Goal: Task Accomplishment & Management: Use online tool/utility

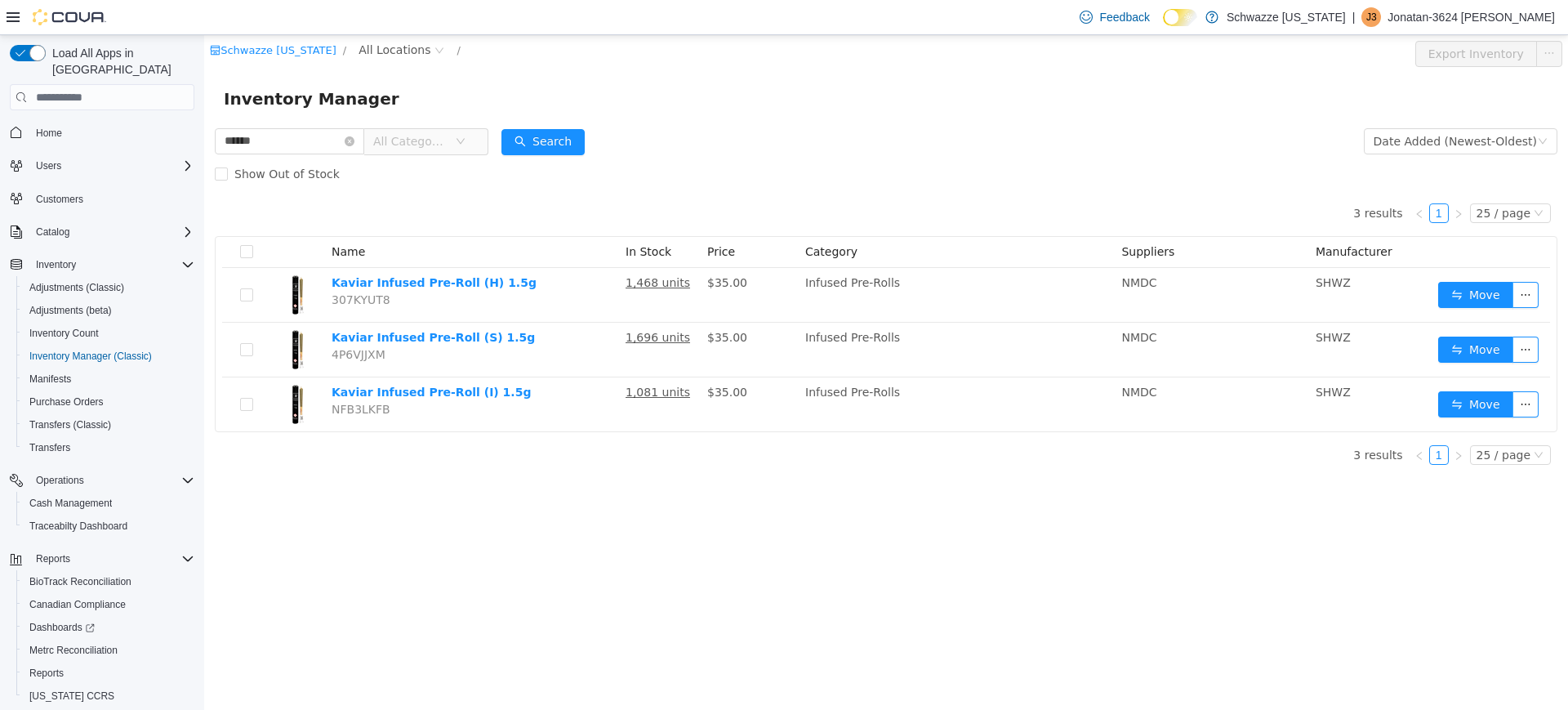
scroll to position [38, 0]
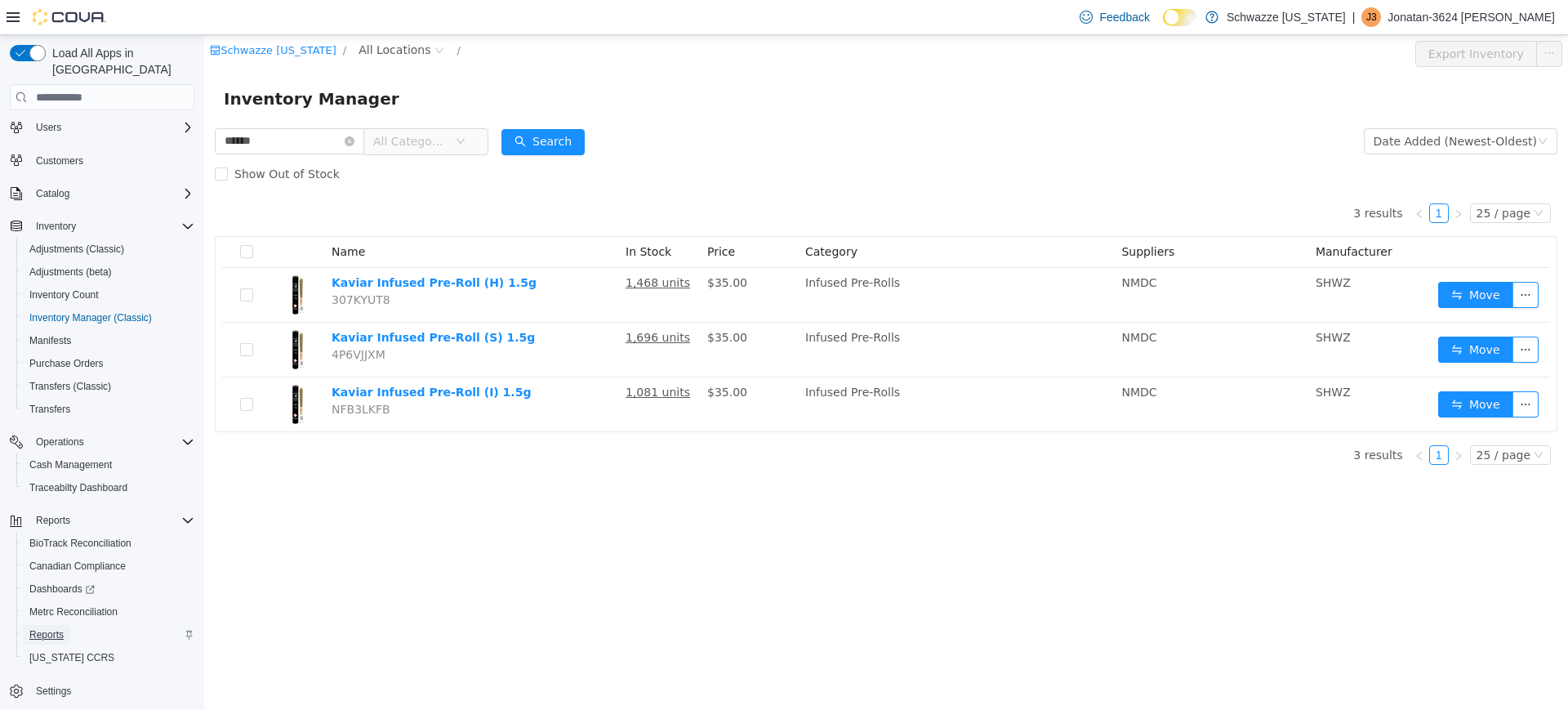
click at [34, 628] on span "Reports" at bounding box center [46, 634] width 34 height 13
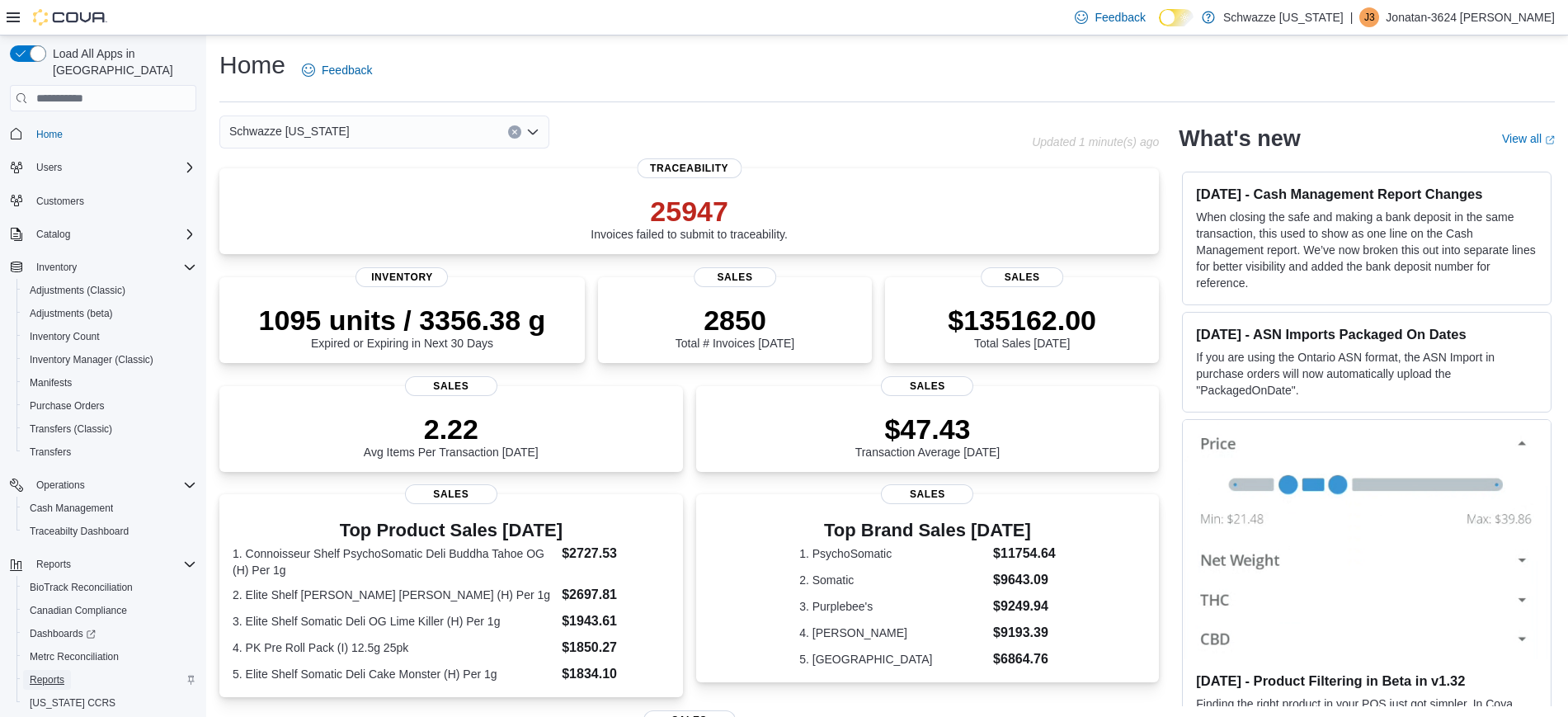
click at [48, 673] on span "Reports" at bounding box center [46, 680] width 35 height 13
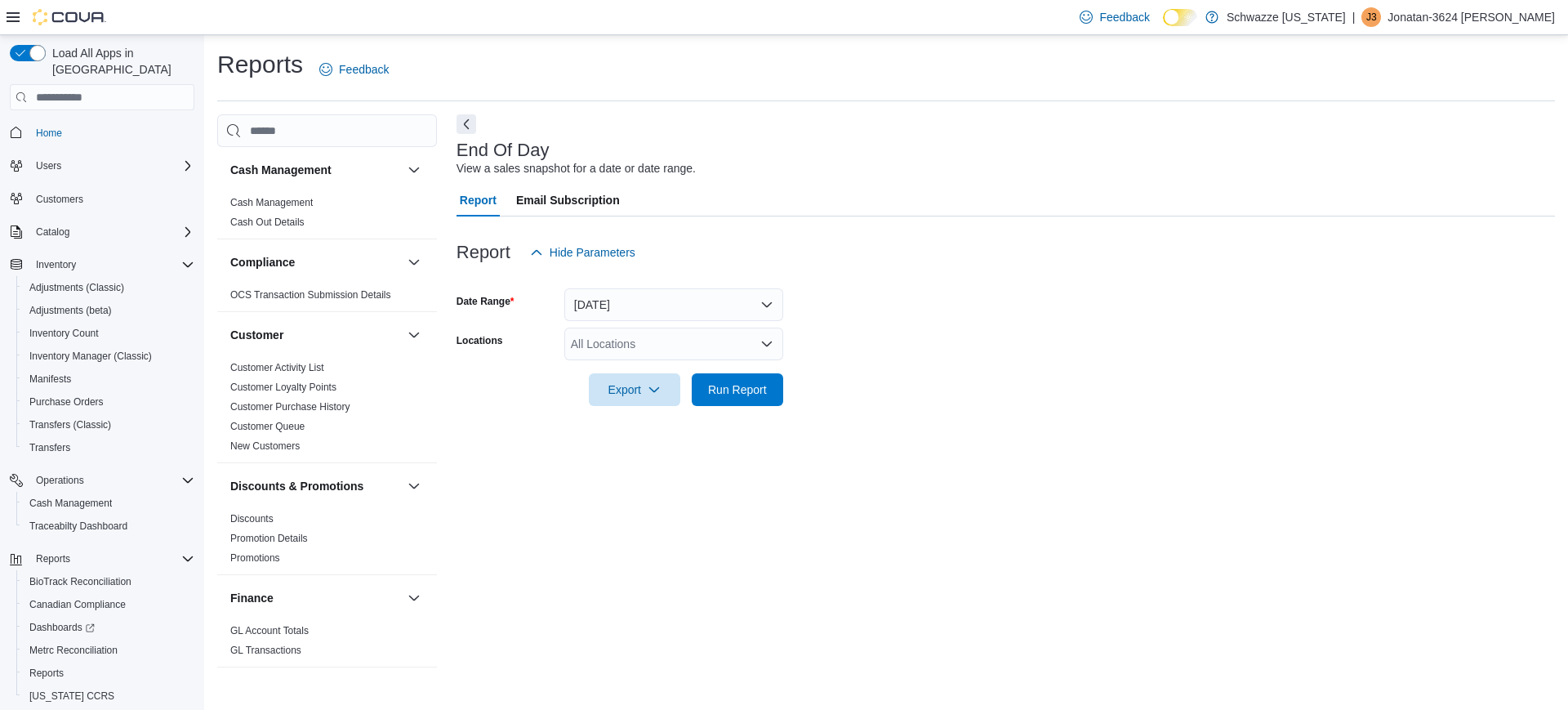
click at [610, 329] on div "All Locations" at bounding box center [674, 344] width 219 height 33
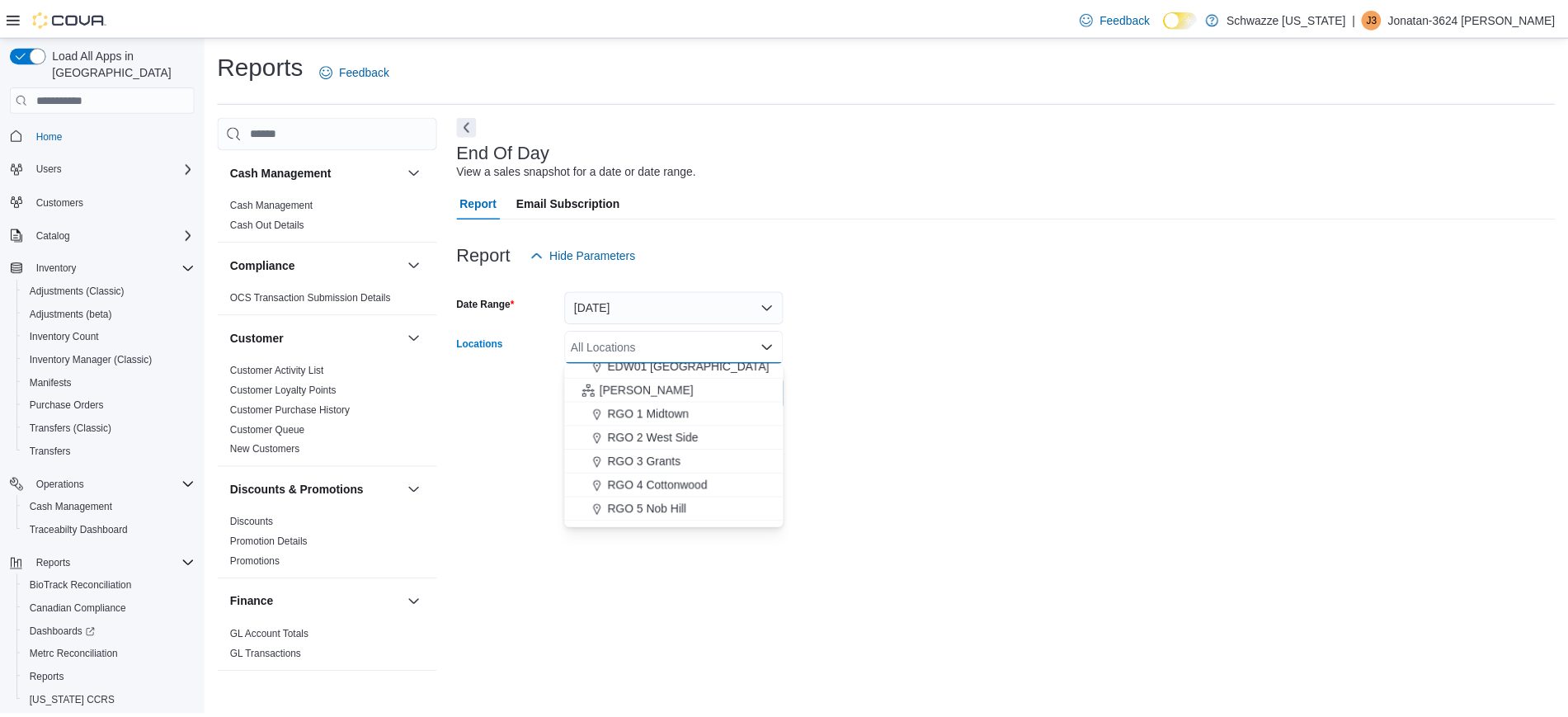
scroll to position [421, 0]
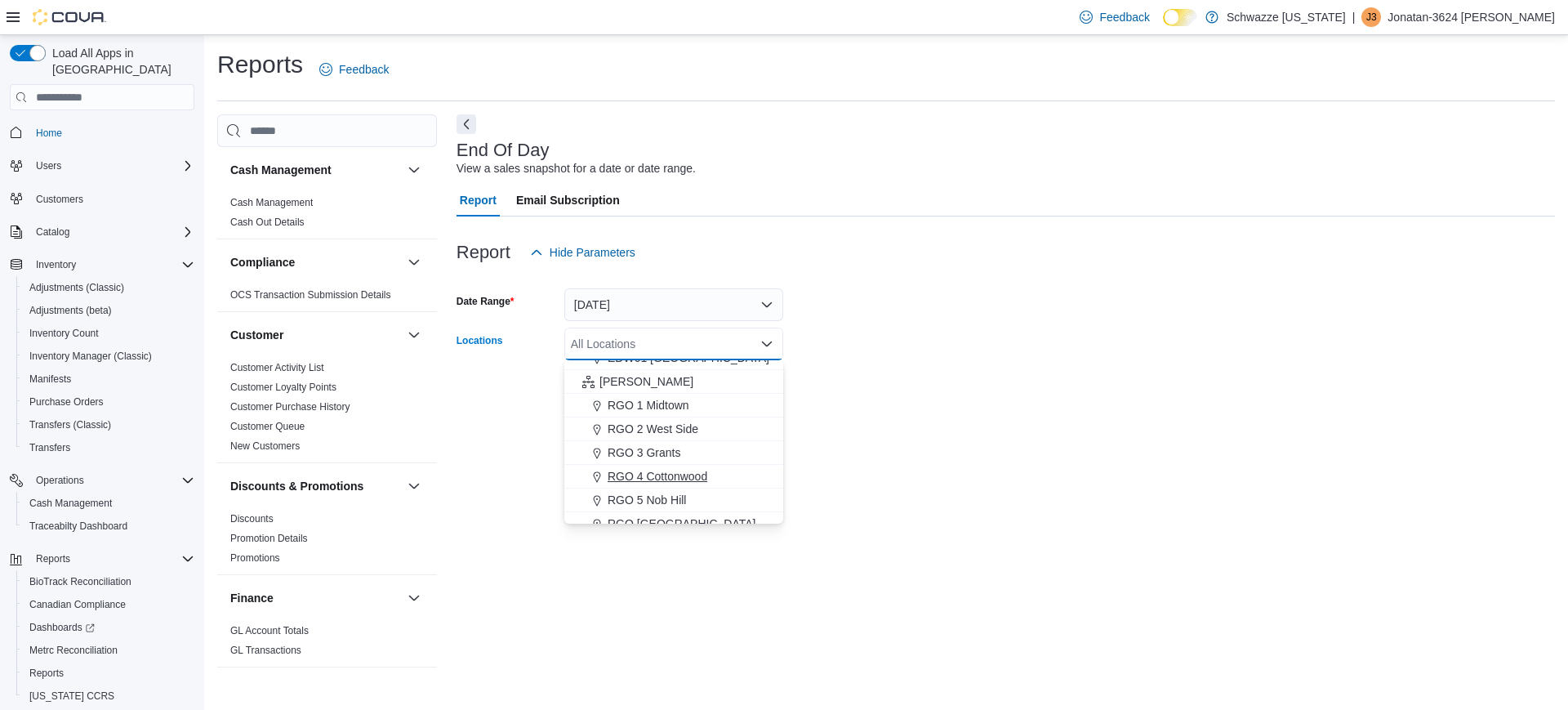
click at [667, 481] on span "RGO 4 Cottonwood" at bounding box center [657, 476] width 100 height 16
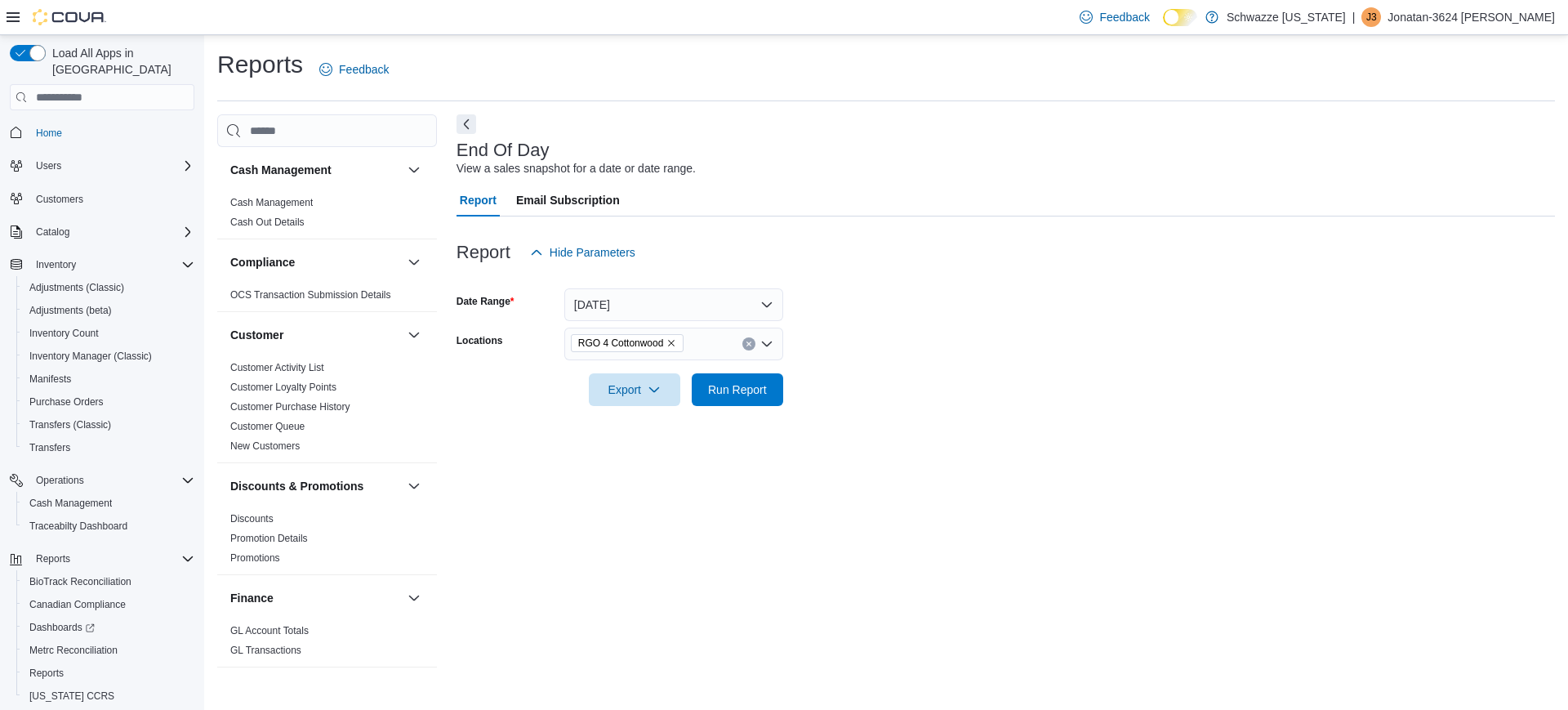
click at [887, 375] on form "Date Range Today Locations RGO 4 Cottonwood Export Run Report" at bounding box center [1006, 336] width 1098 height 137
click at [735, 372] on div at bounding box center [1006, 366] width 1098 height 13
click at [727, 389] on span "Run Report" at bounding box center [737, 389] width 59 height 16
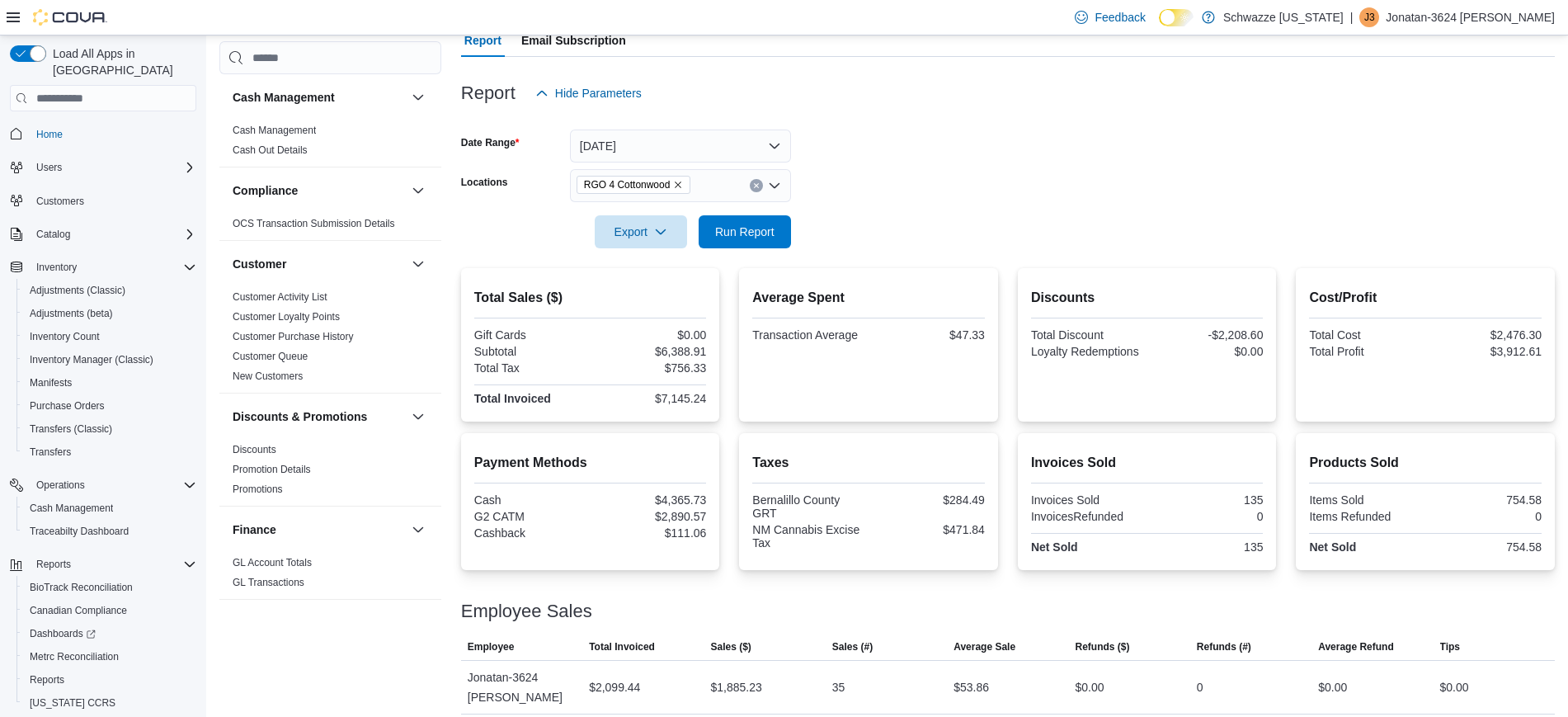
scroll to position [161, 0]
click at [754, 181] on button "Clear input" at bounding box center [756, 186] width 13 height 13
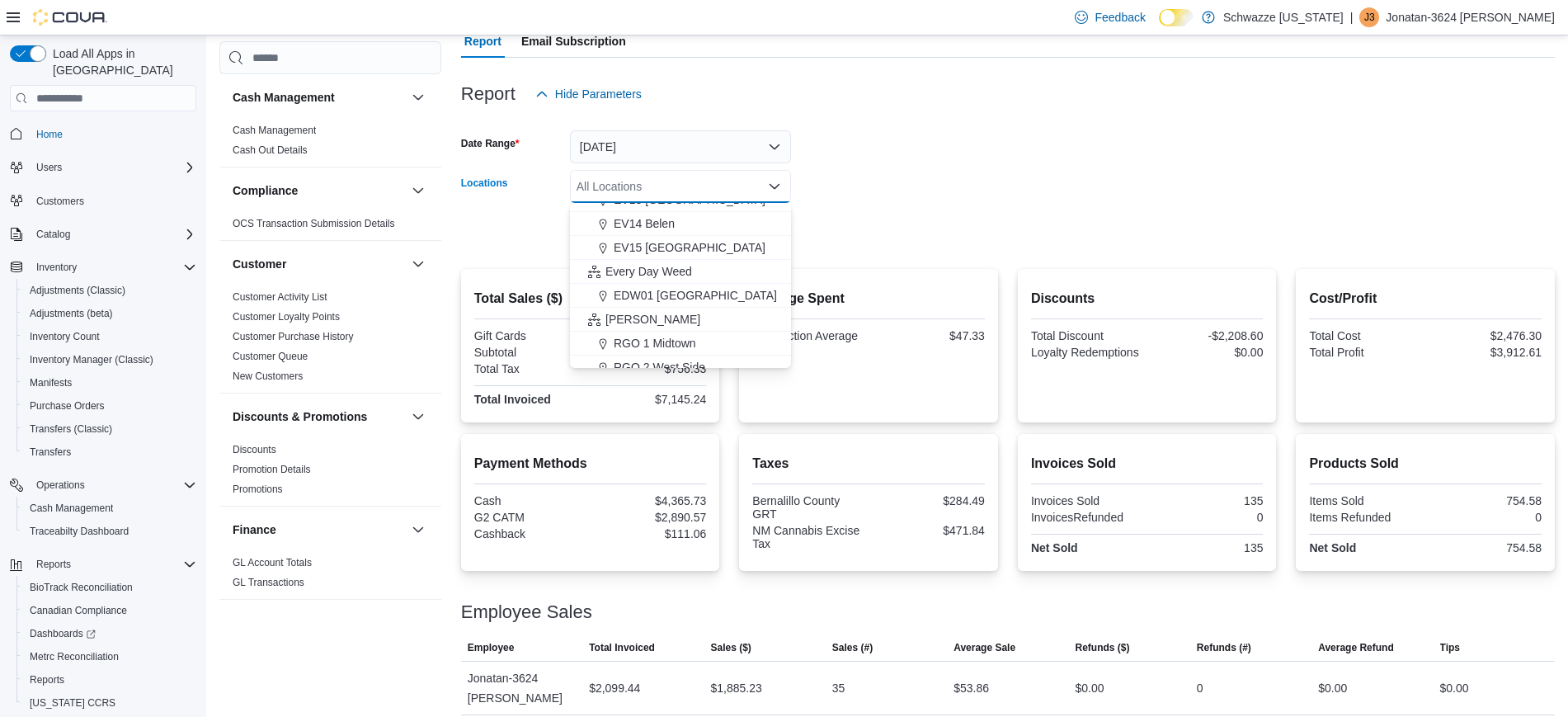
scroll to position [329, 0]
click at [684, 356] on span "RGO 2 West Side" at bounding box center [659, 364] width 92 height 16
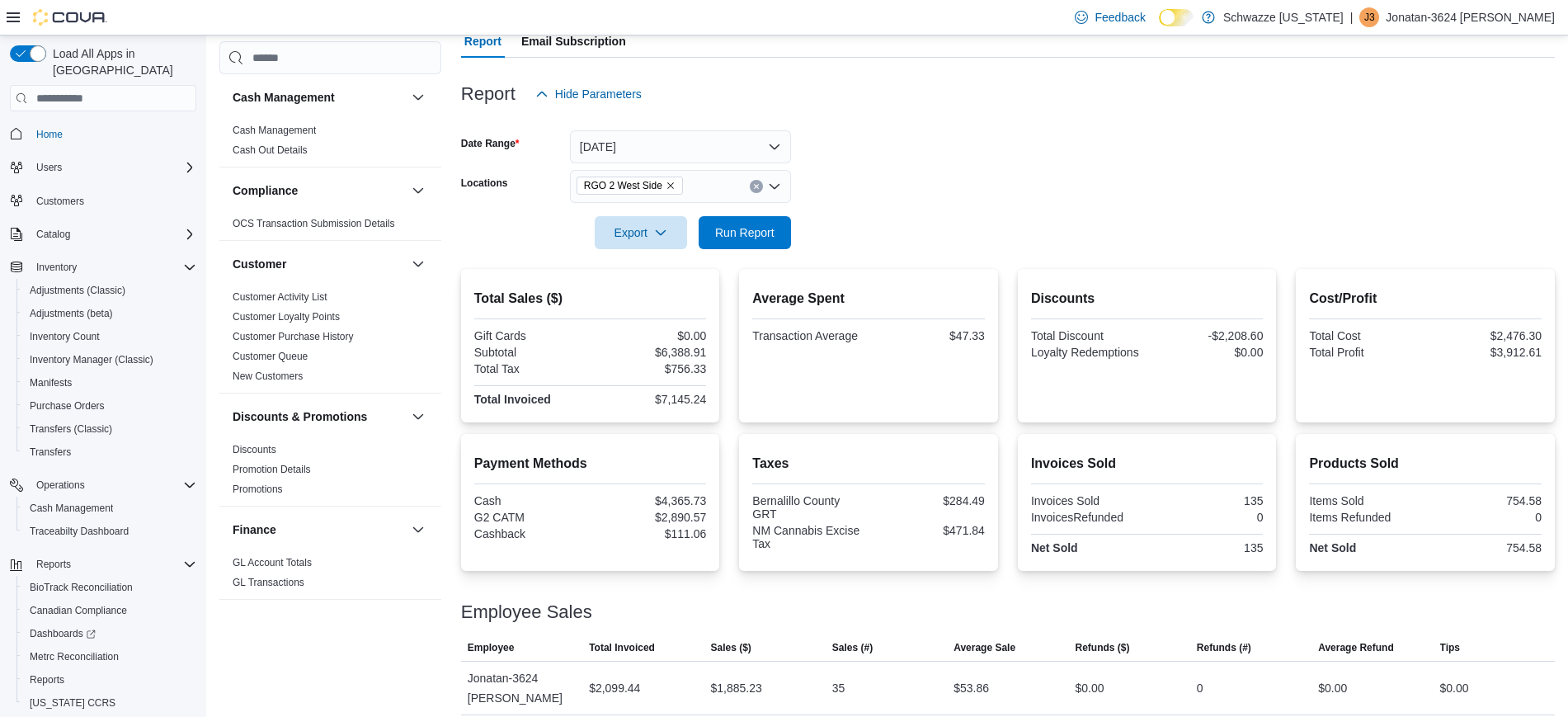
click at [898, 106] on div "Report Hide Parameters" at bounding box center [1008, 94] width 1093 height 33
click at [770, 225] on span "Run Report" at bounding box center [745, 232] width 60 height 16
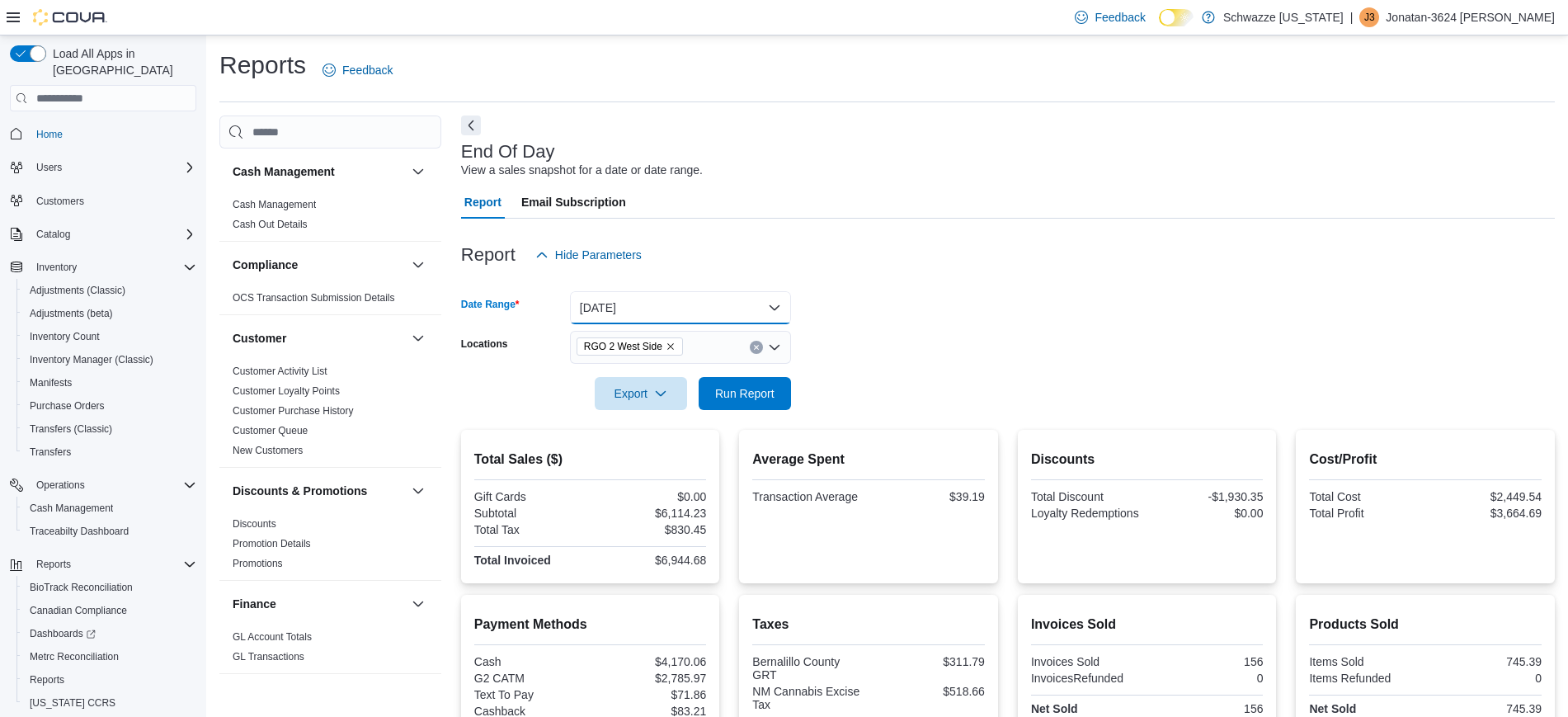
click at [712, 310] on button "Today" at bounding box center [681, 307] width 221 height 33
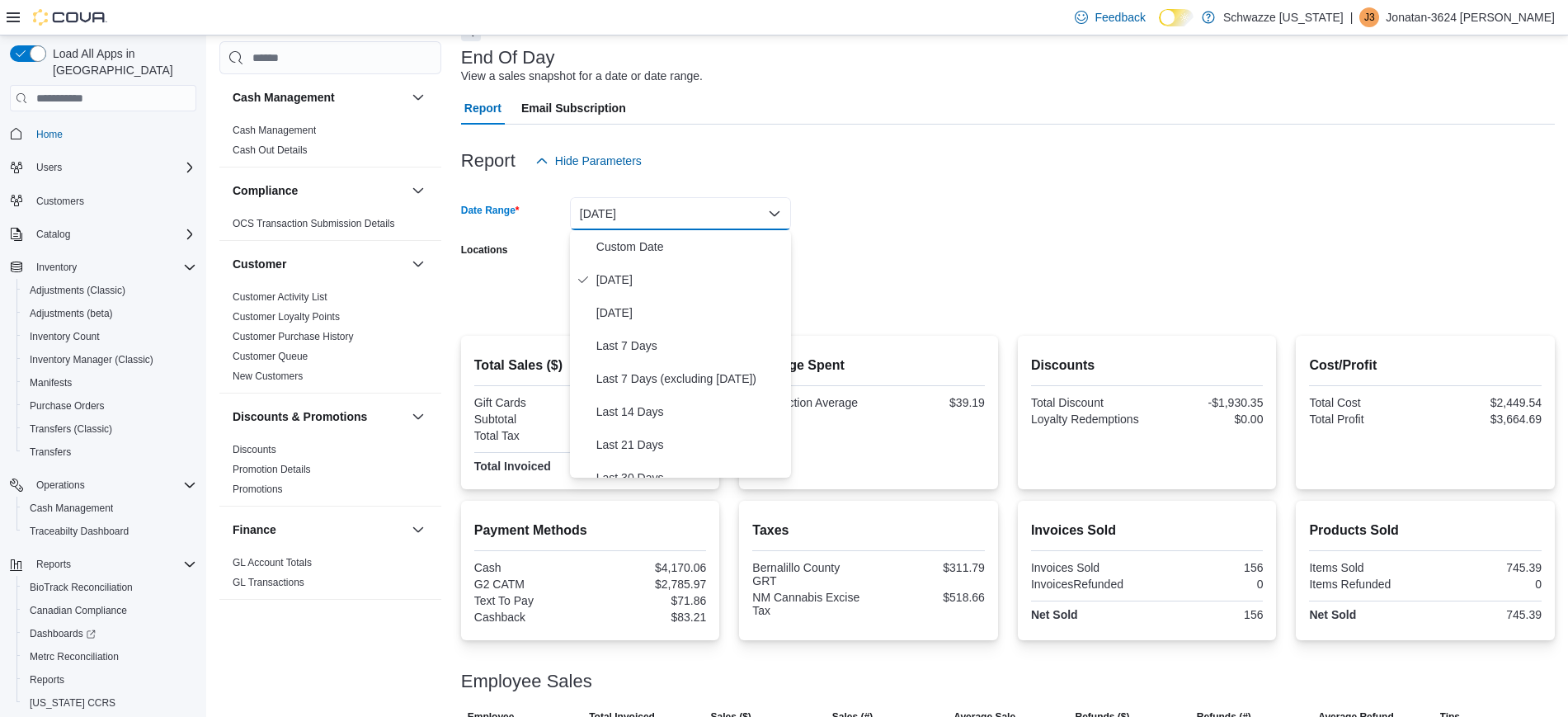
click at [703, 166] on div "Report Hide Parameters" at bounding box center [1008, 161] width 1093 height 33
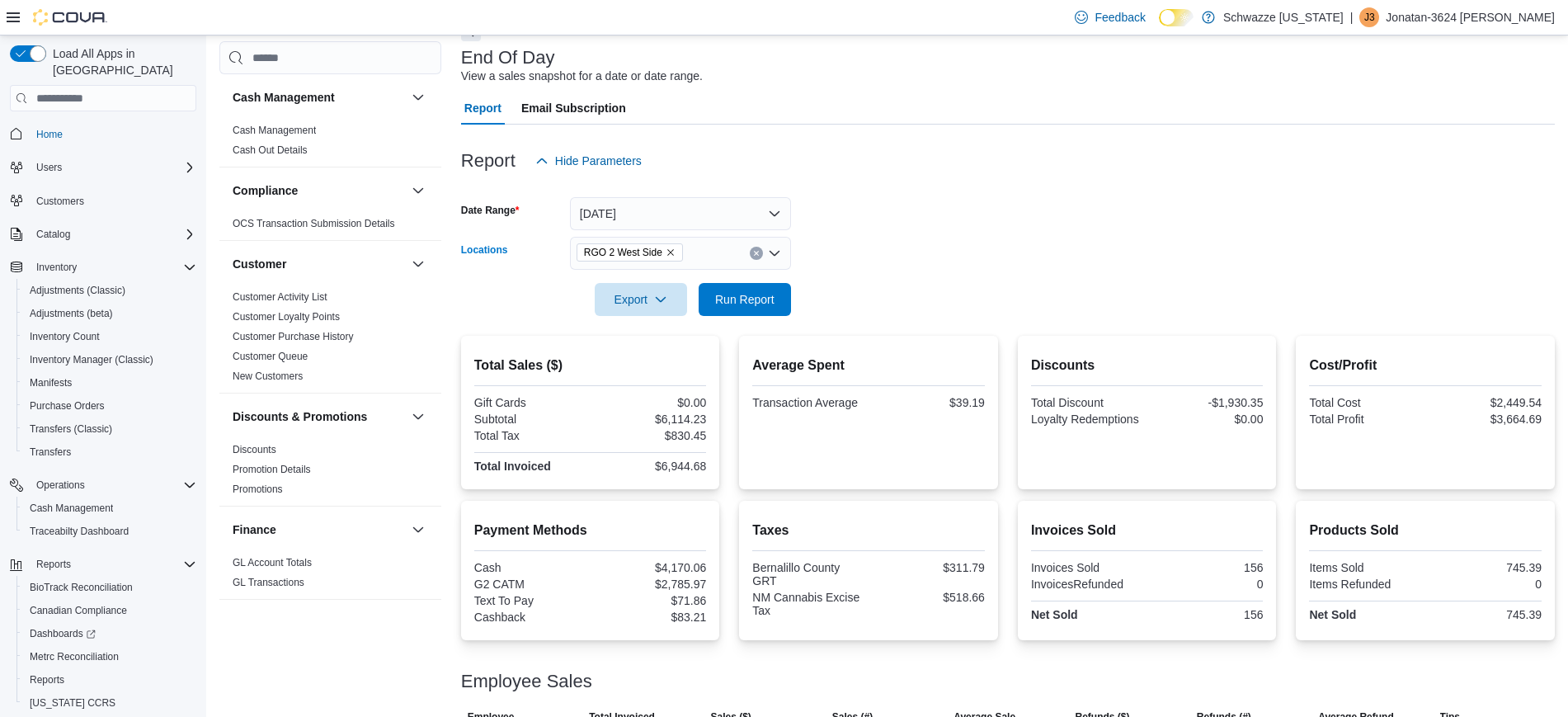
click at [758, 262] on div "RGO 2 West Side" at bounding box center [681, 252] width 221 height 33
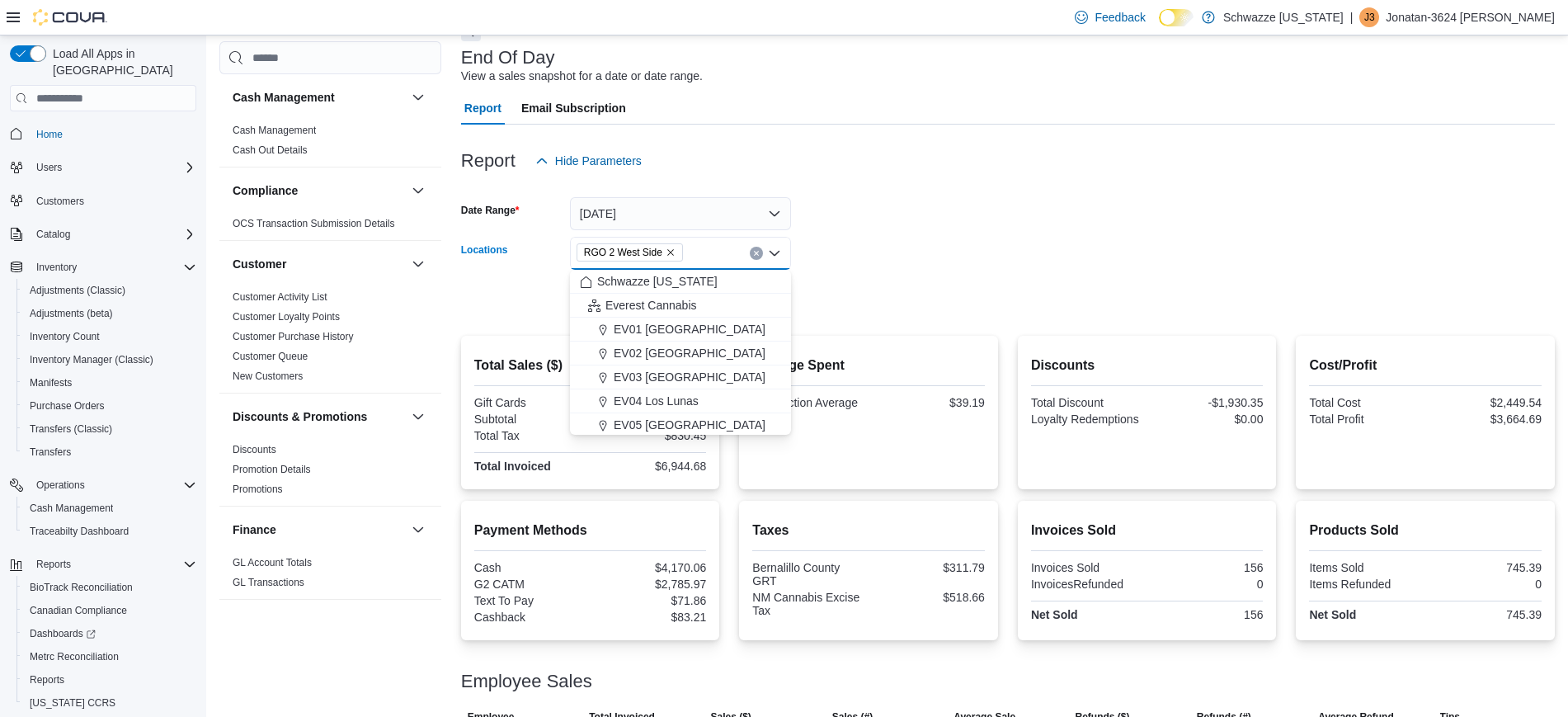
click at [754, 240] on div "RGO 2 West Side Combo box. Selected. RGO 2 West Side. Press Backspace to delete…" at bounding box center [681, 252] width 221 height 33
click at [754, 253] on icon "Clear input" at bounding box center [755, 252] width 6 height 6
click at [685, 342] on span "RGO 1 Midtown" at bounding box center [655, 344] width 82 height 16
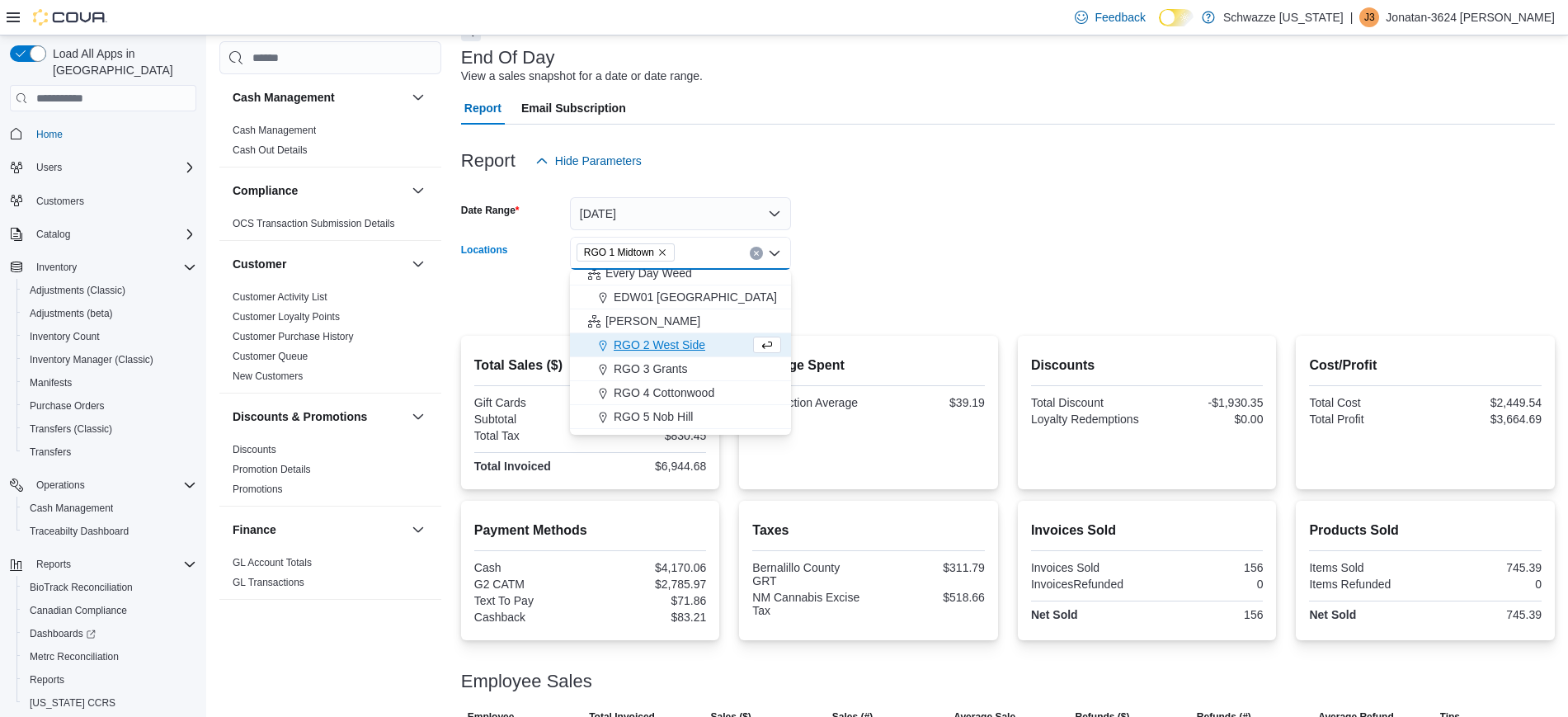
click at [874, 245] on form "Date Range Today Locations RGO 1 Midtown Combo box. Selected. RGO 1 Midtown. Pr…" at bounding box center [1008, 246] width 1093 height 138
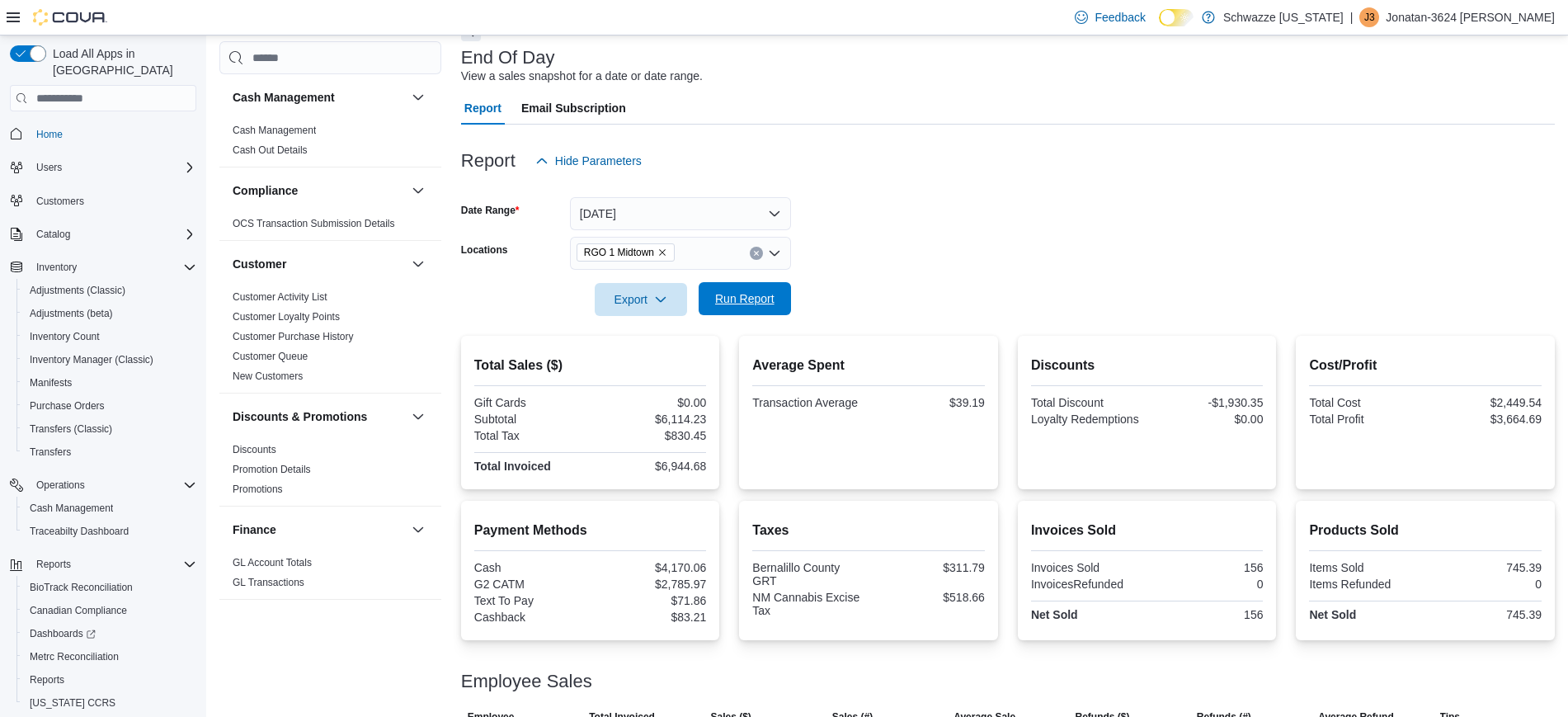
click at [763, 299] on span "Run Report" at bounding box center [745, 299] width 60 height 16
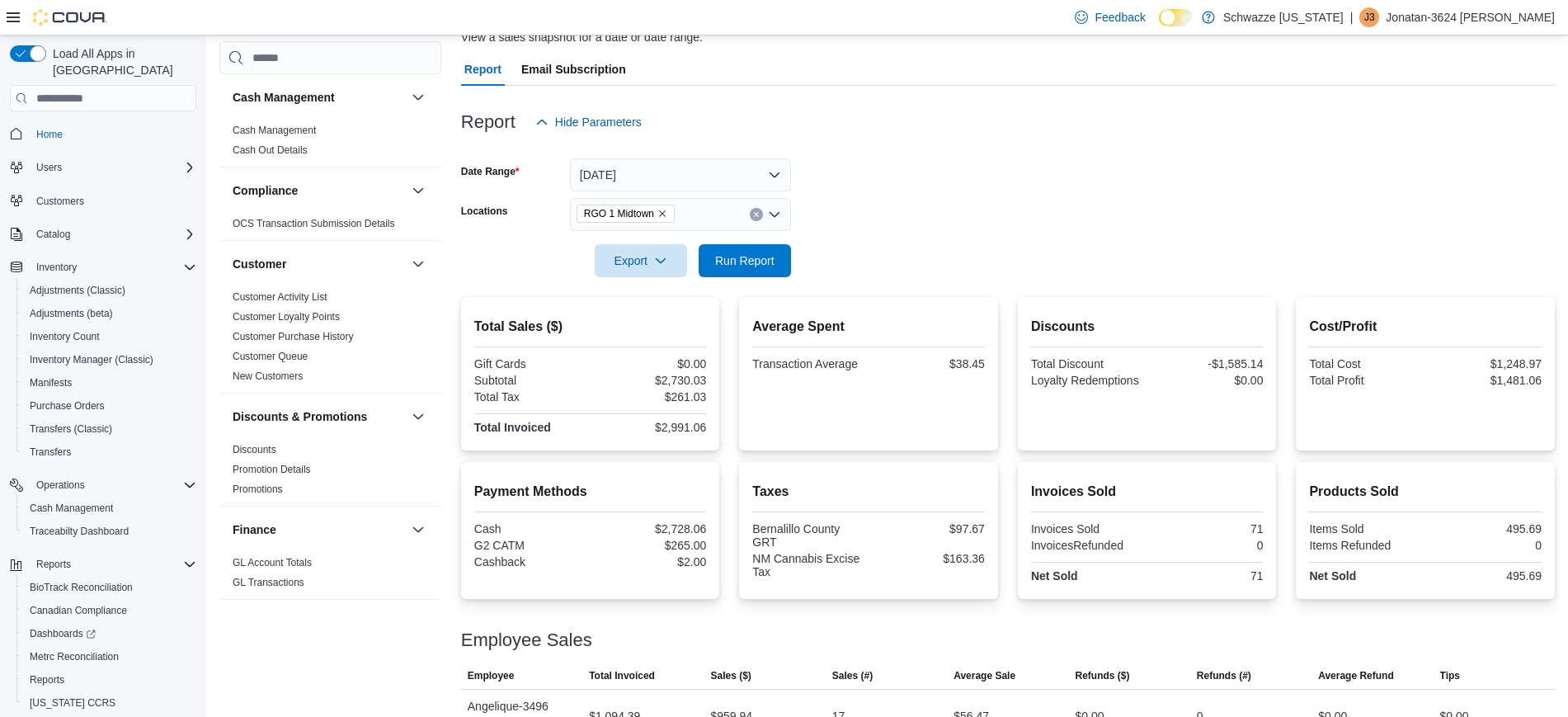
scroll to position [308, 0]
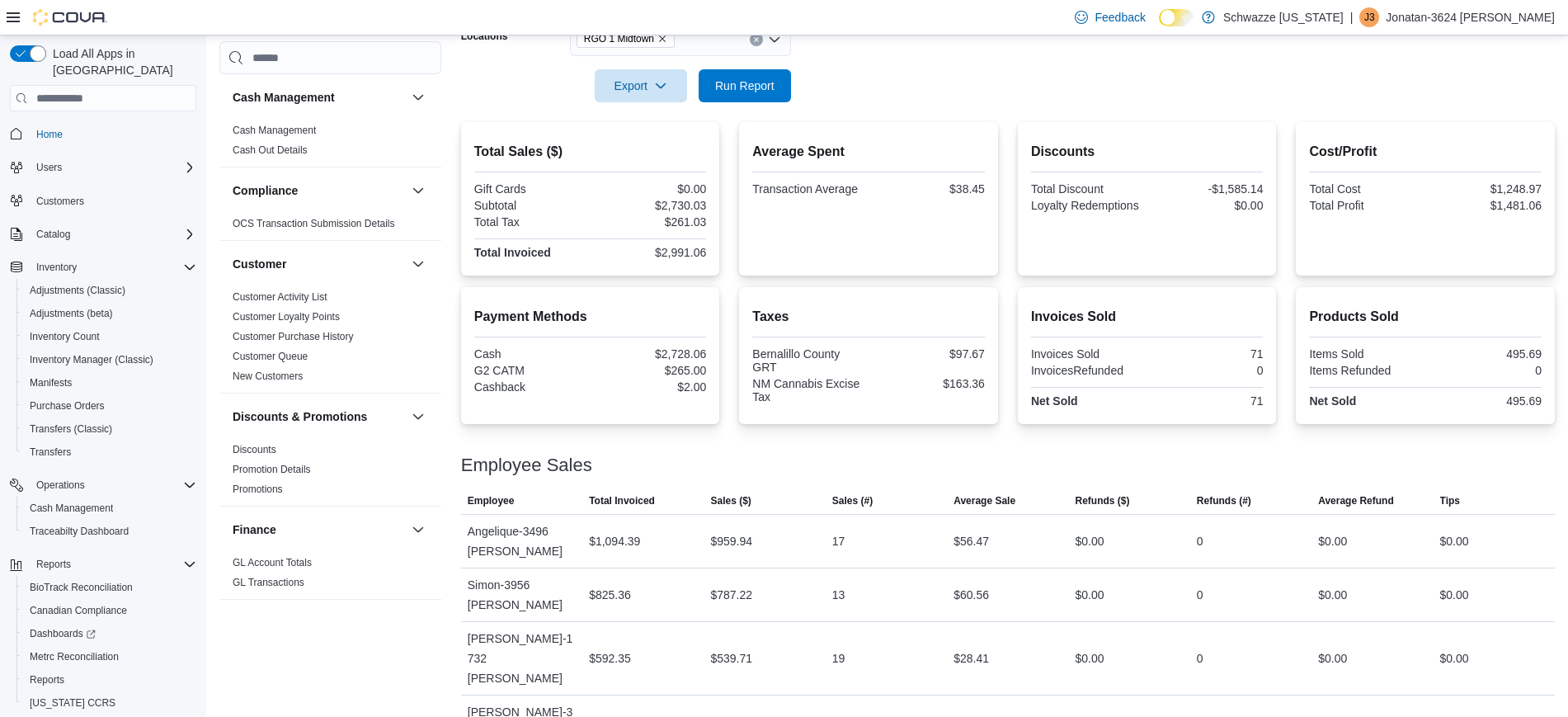
drag, startPoint x: 867, startPoint y: 713, endPoint x: 877, endPoint y: 122, distance: 591.1
click at [877, 122] on div "Average Spent Transaction Average $38.45" at bounding box center [869, 199] width 259 height 153
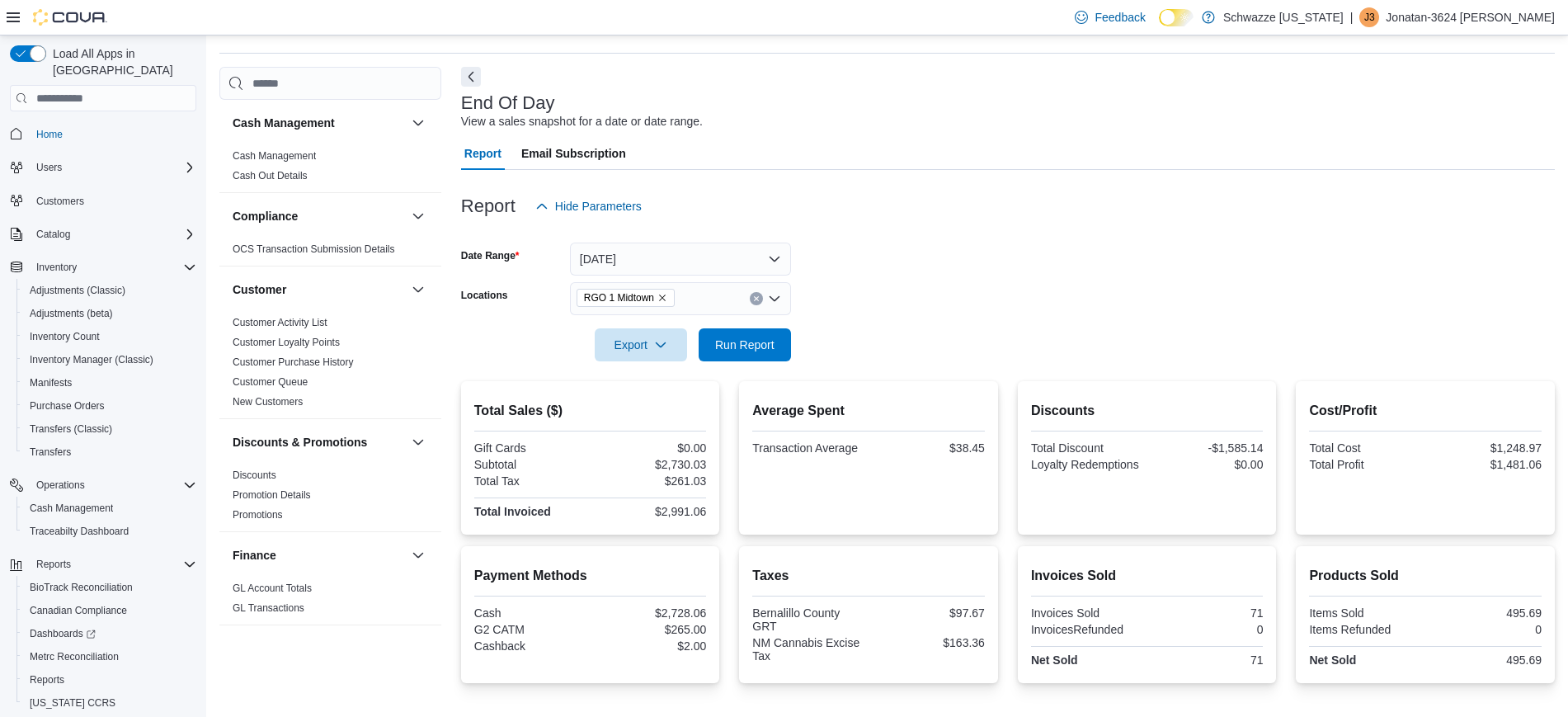
scroll to position [15, 0]
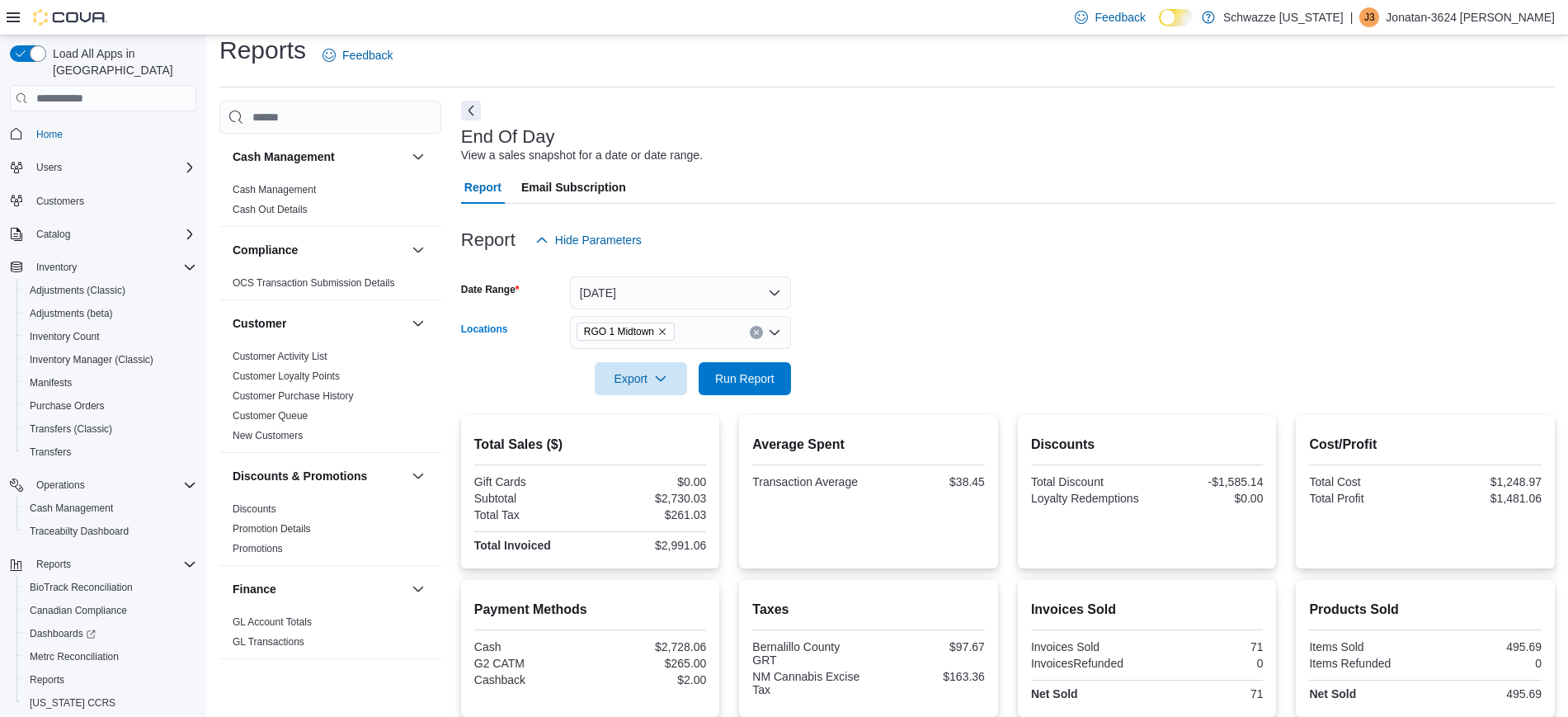
click at [753, 334] on icon "Clear input" at bounding box center [755, 332] width 6 height 6
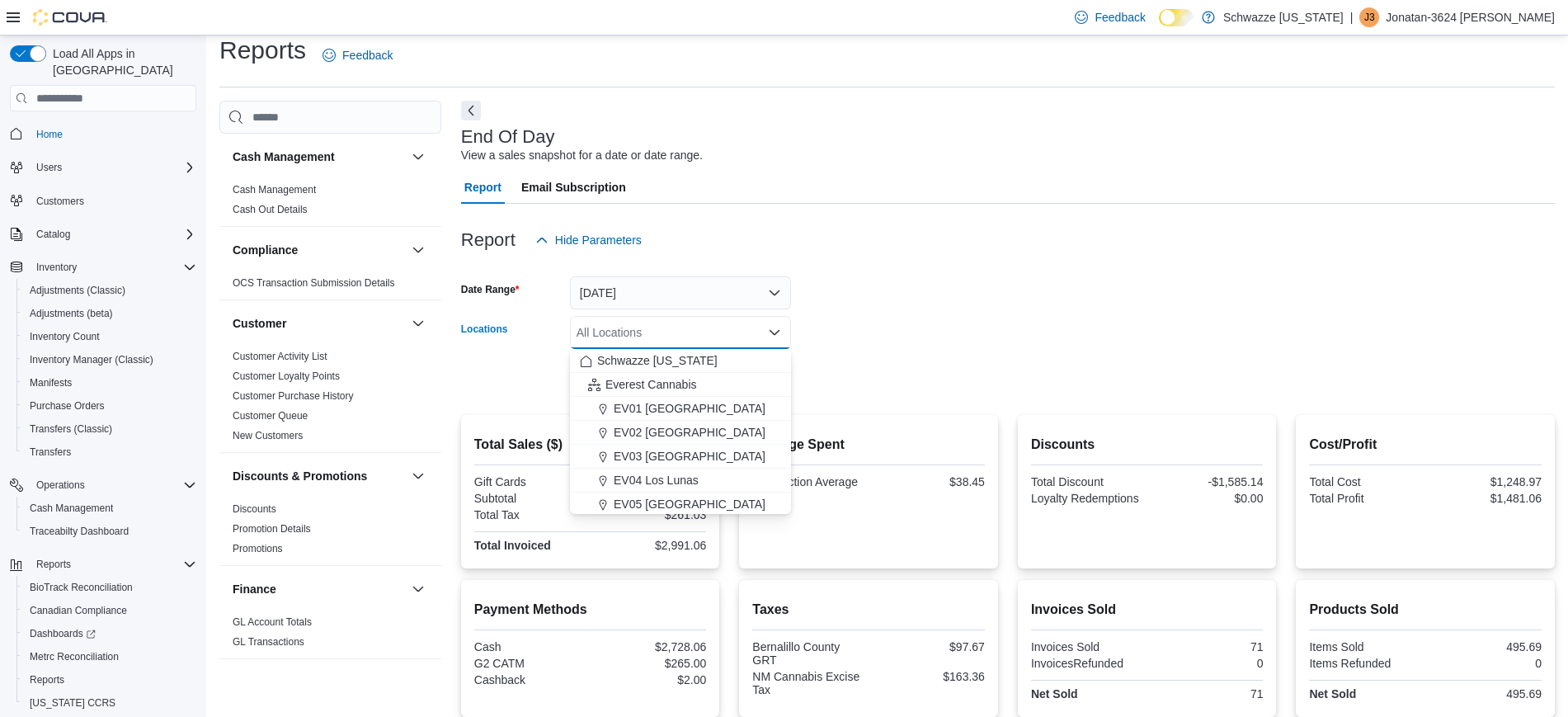
click at [835, 327] on form "Date Range Today Locations All Locations Combo box. Selected. Combo box input. …" at bounding box center [1008, 326] width 1093 height 138
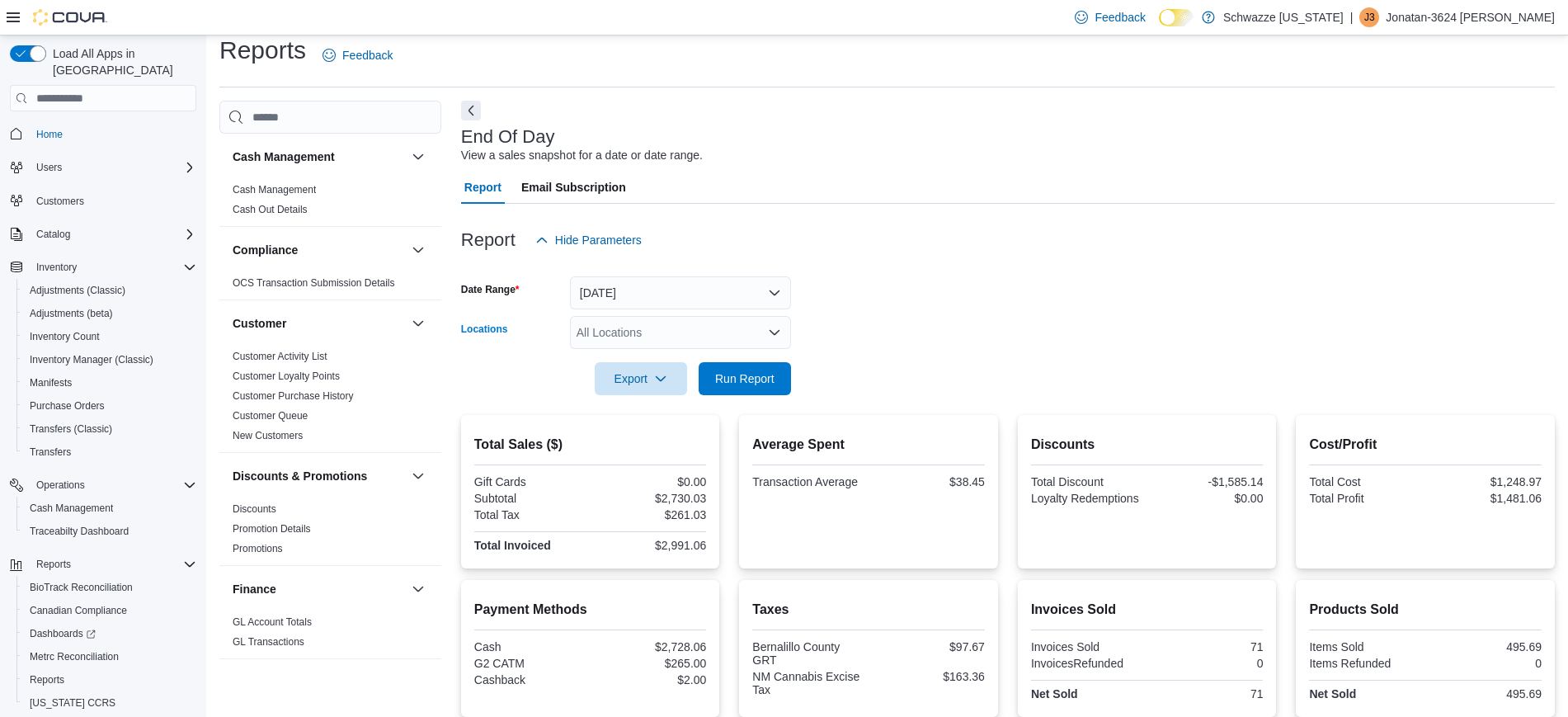
click at [754, 330] on div "All Locations" at bounding box center [681, 332] width 221 height 33
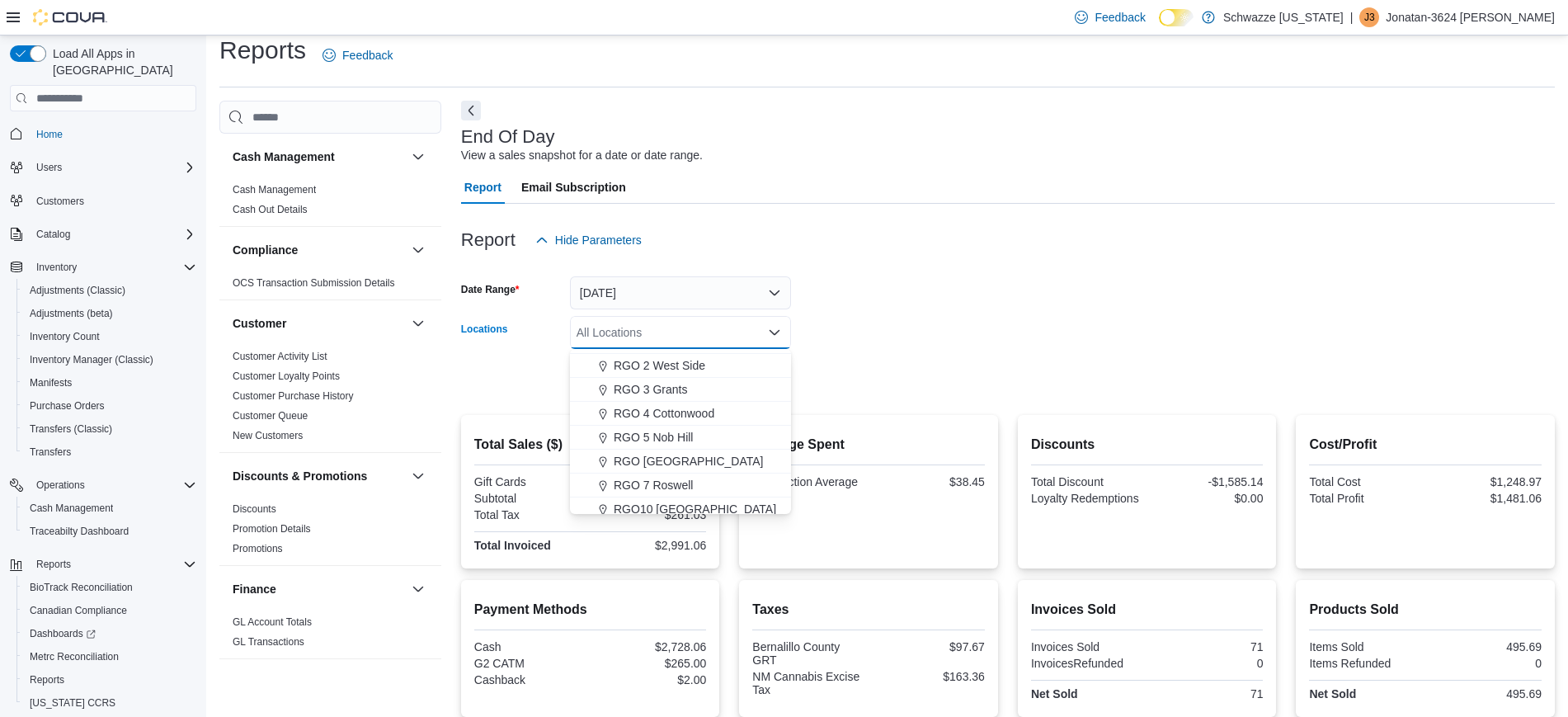
scroll to position [463, 0]
click at [689, 419] on span "RGO 4 Cottonwood" at bounding box center [664, 424] width 101 height 16
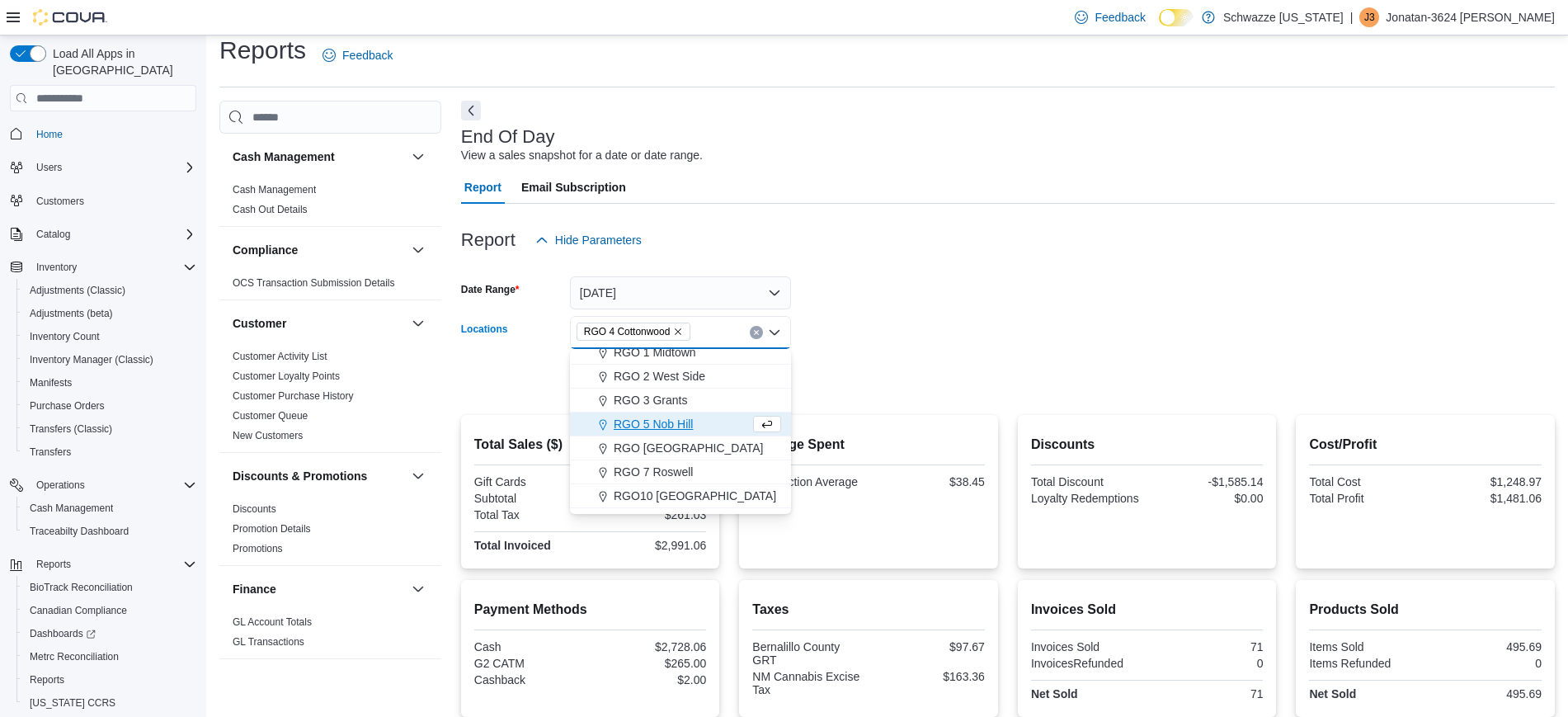
scroll to position [67, 0]
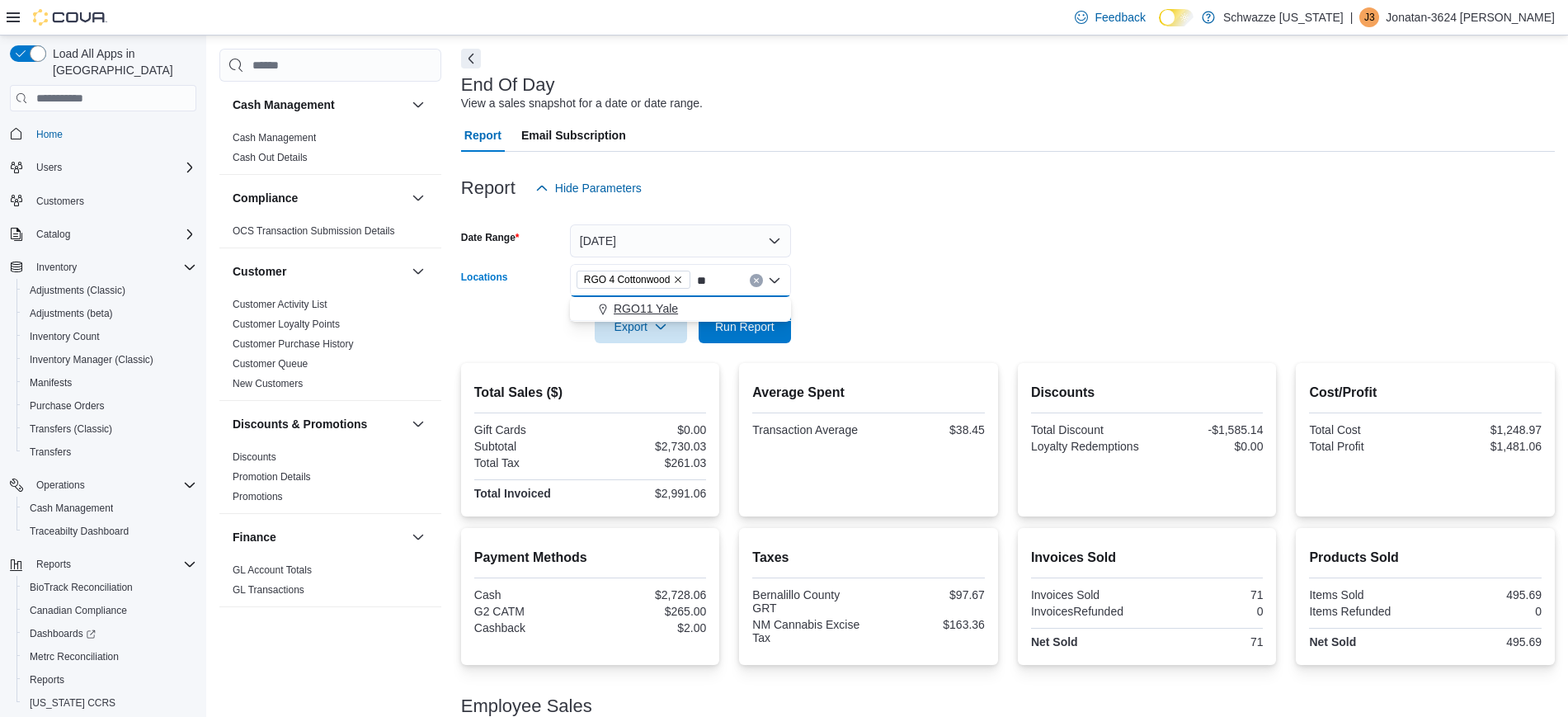
type input "**"
click at [685, 308] on div "RGO11 Yale" at bounding box center [681, 309] width 202 height 16
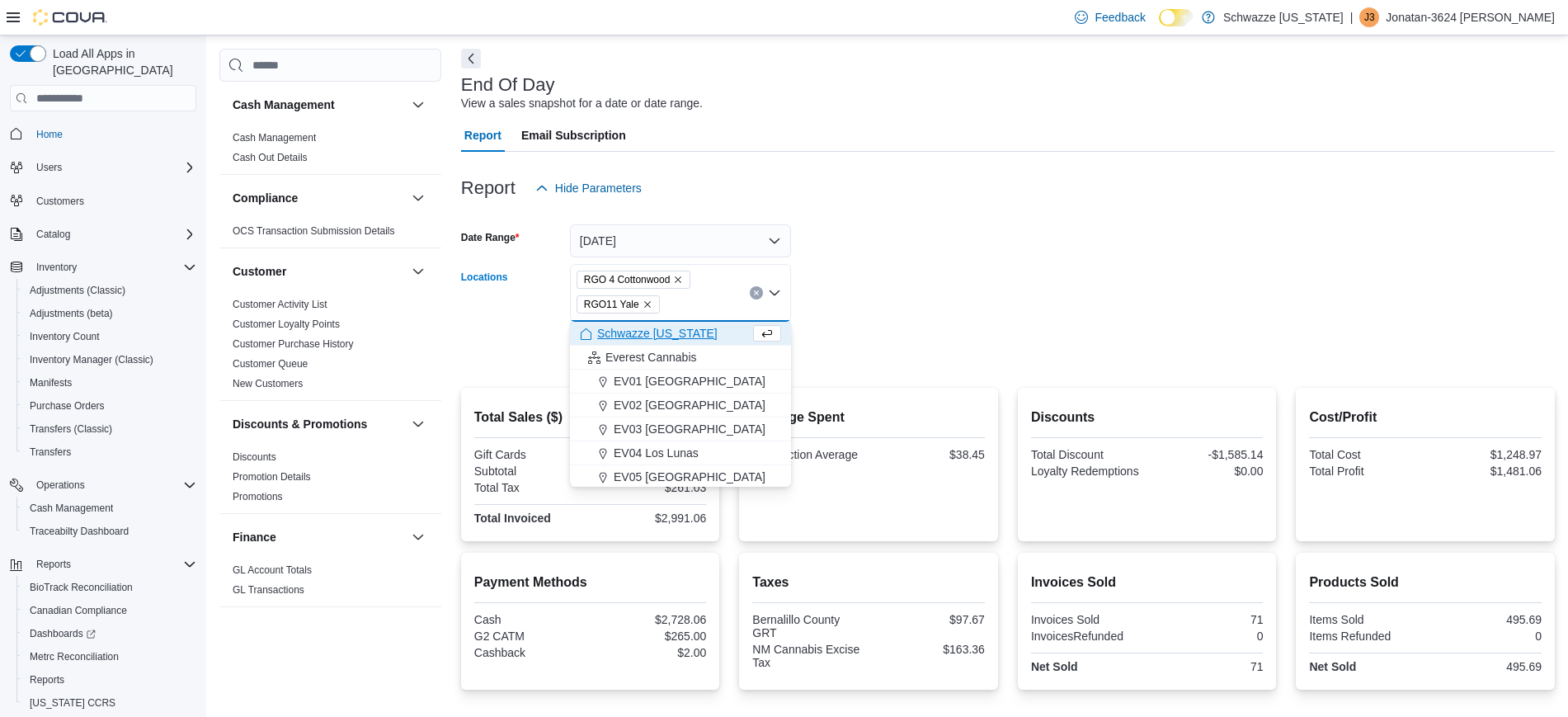
click at [859, 320] on form "Date Range Today Locations RGO 4 Cottonwood RGO11 Yale Combo box. Selected. RGO…" at bounding box center [1008, 285] width 1093 height 163
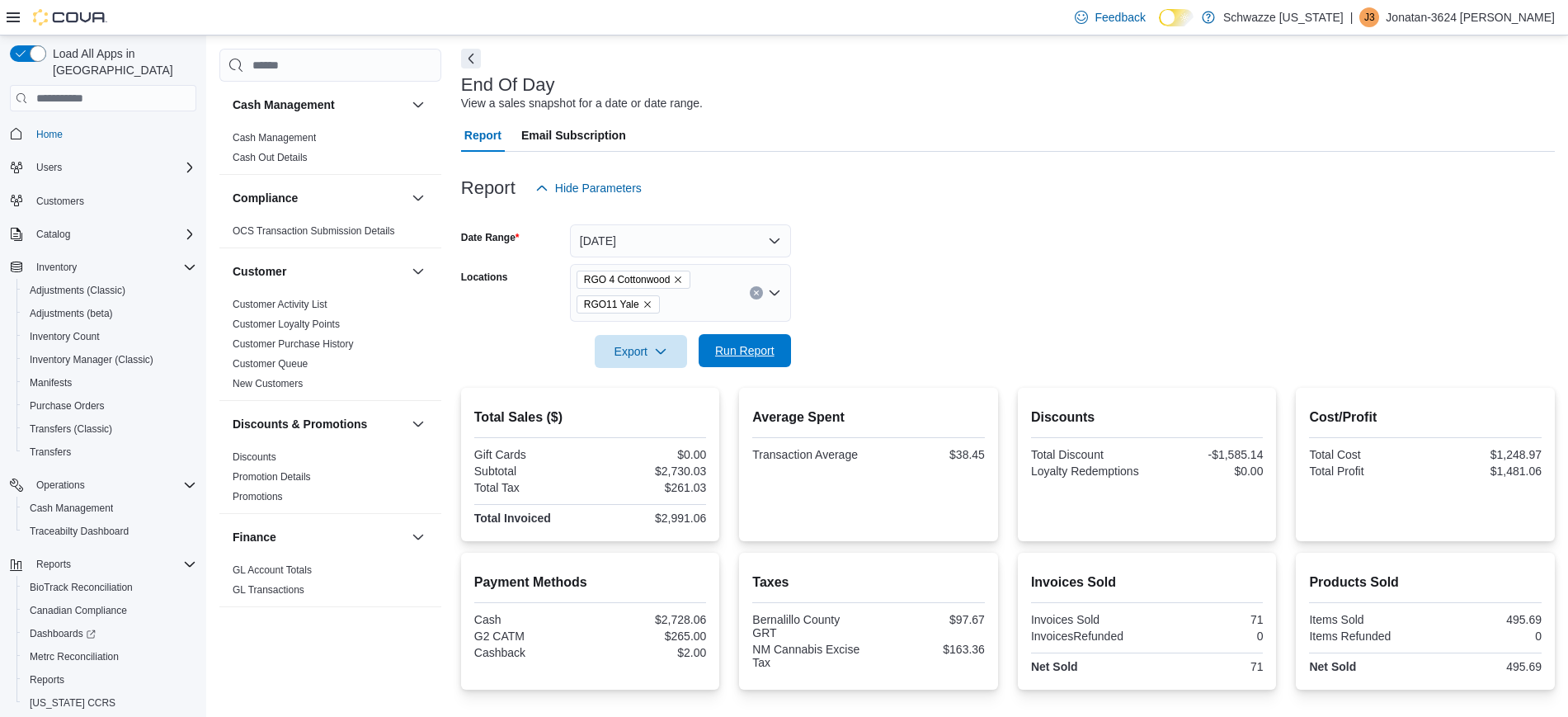
click at [756, 344] on span "Run Report" at bounding box center [745, 350] width 60 height 16
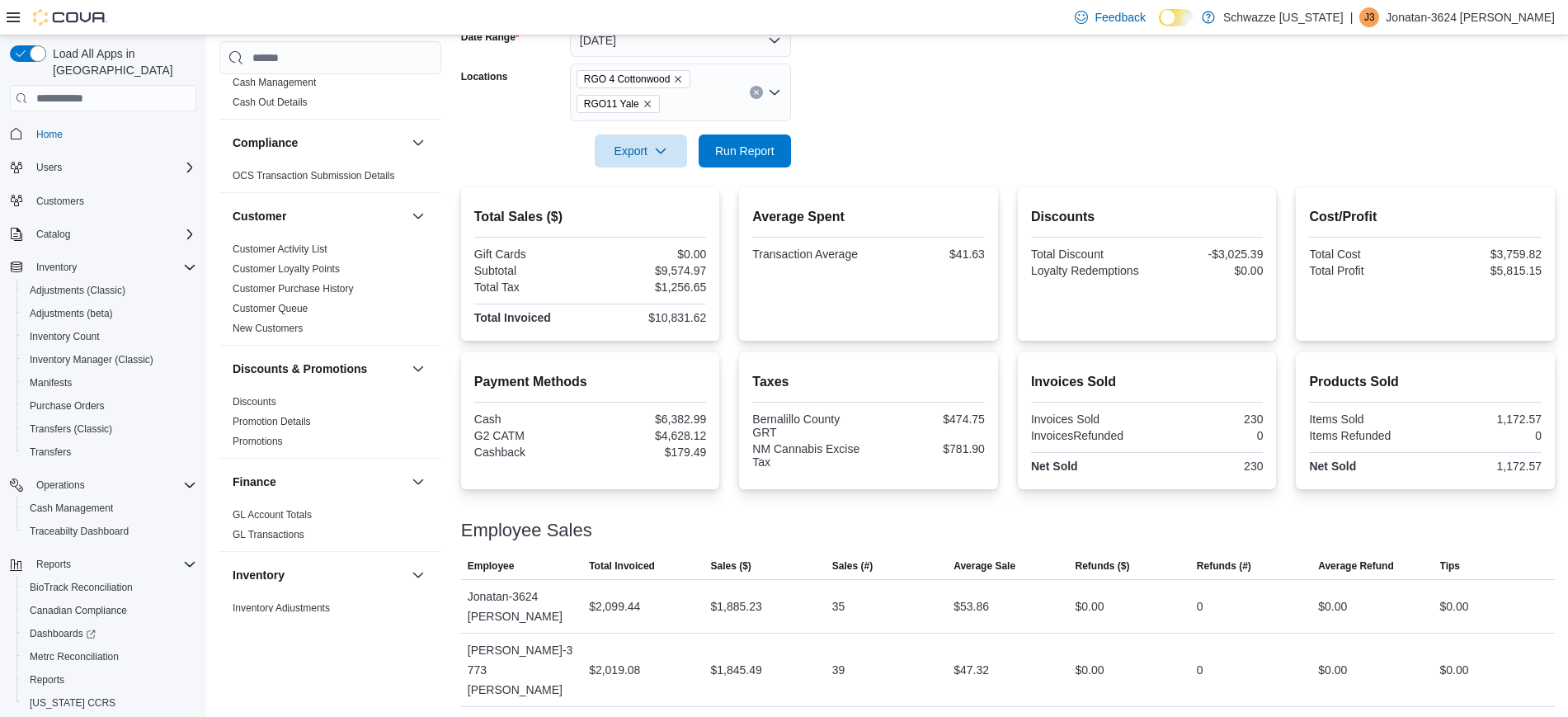
scroll to position [265, 0]
click at [642, 104] on icon "Remove RGO11 Yale from selection in this group" at bounding box center [647, 106] width 10 height 10
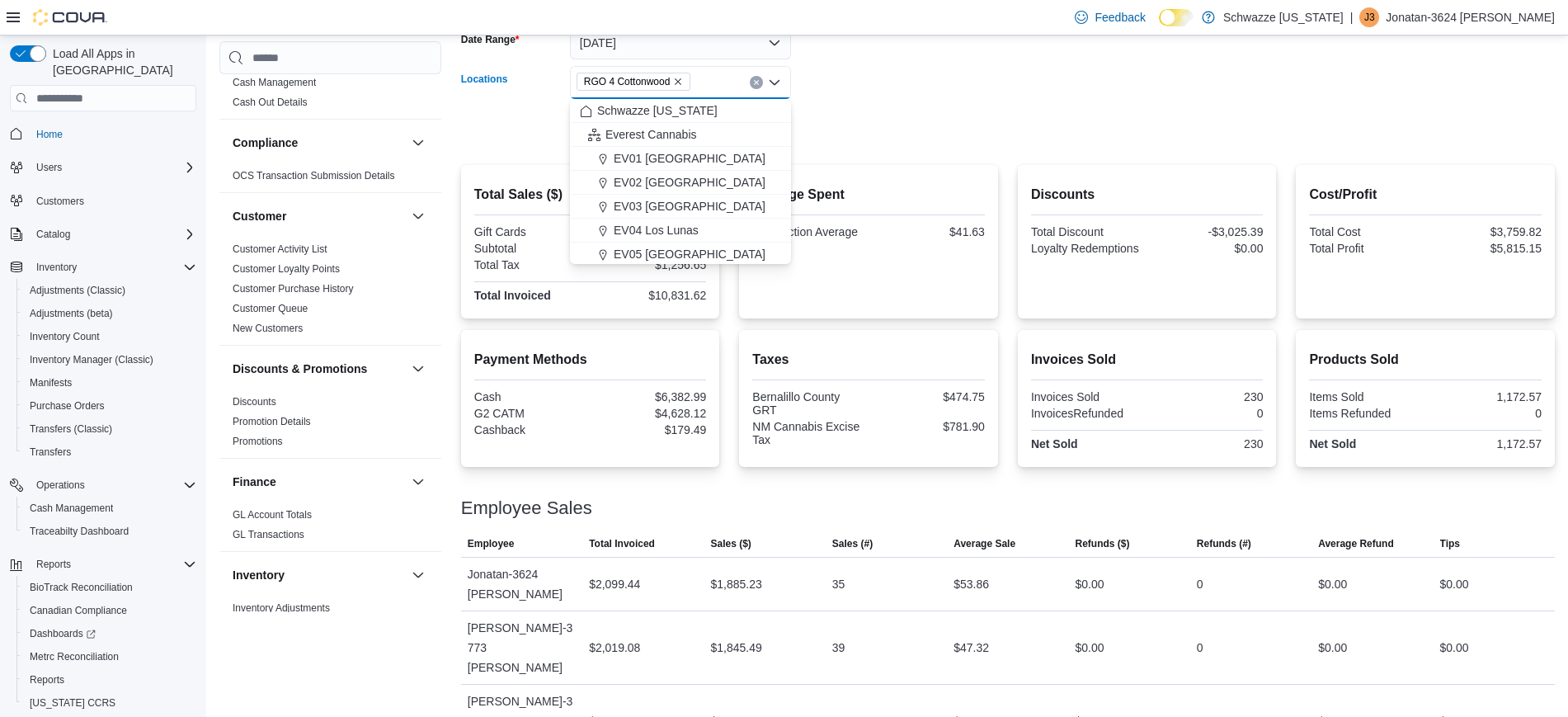
click at [912, 118] on form "Date Range Today Locations RGO 4 Cottonwood Combo box. Selected. RGO 4 Cottonwo…" at bounding box center [1008, 75] width 1093 height 138
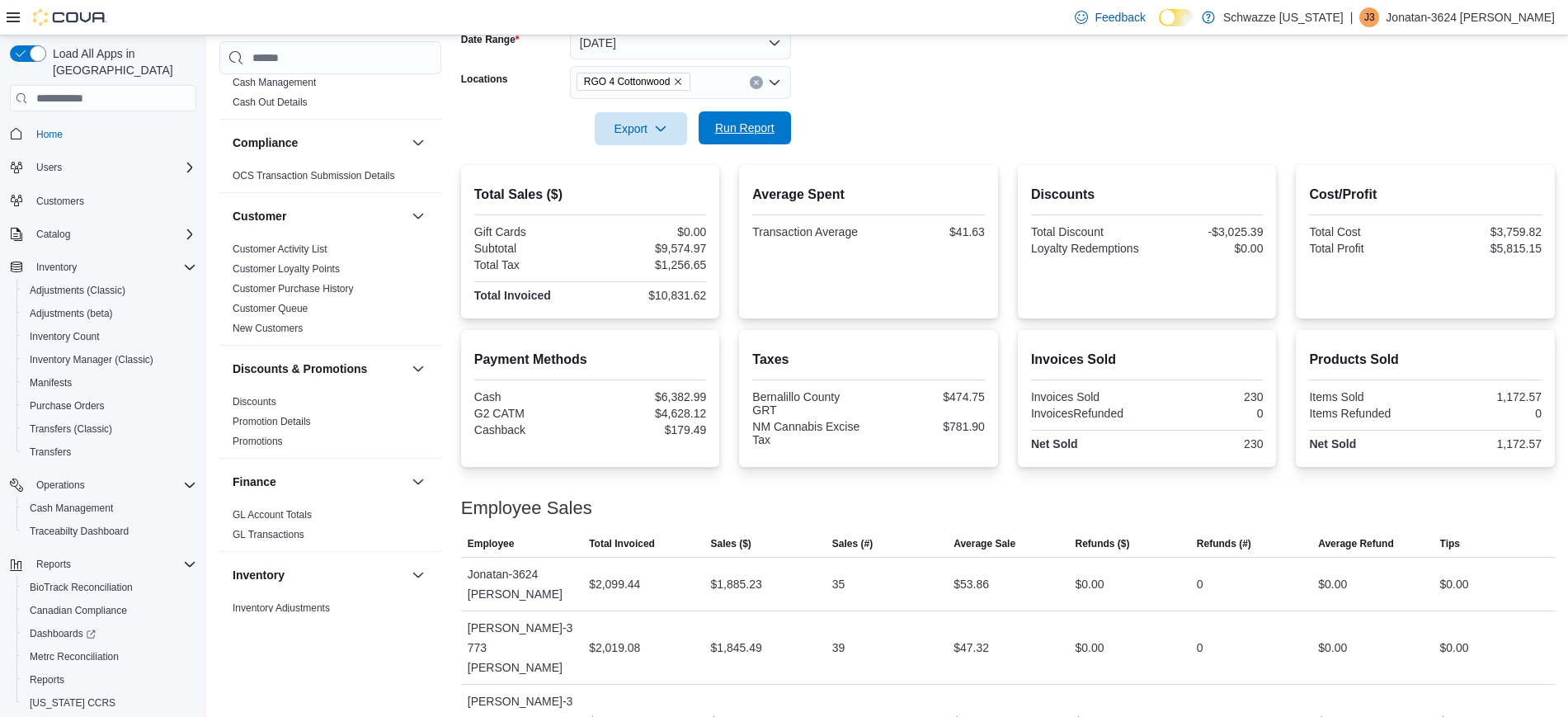
click at [762, 121] on span "Run Report" at bounding box center [745, 128] width 60 height 16
drag, startPoint x: 762, startPoint y: 121, endPoint x: 730, endPoint y: 148, distance: 41.9
click at [730, 148] on div at bounding box center [1008, 155] width 1093 height 20
click at [735, 124] on span "Run Report" at bounding box center [745, 128] width 60 height 16
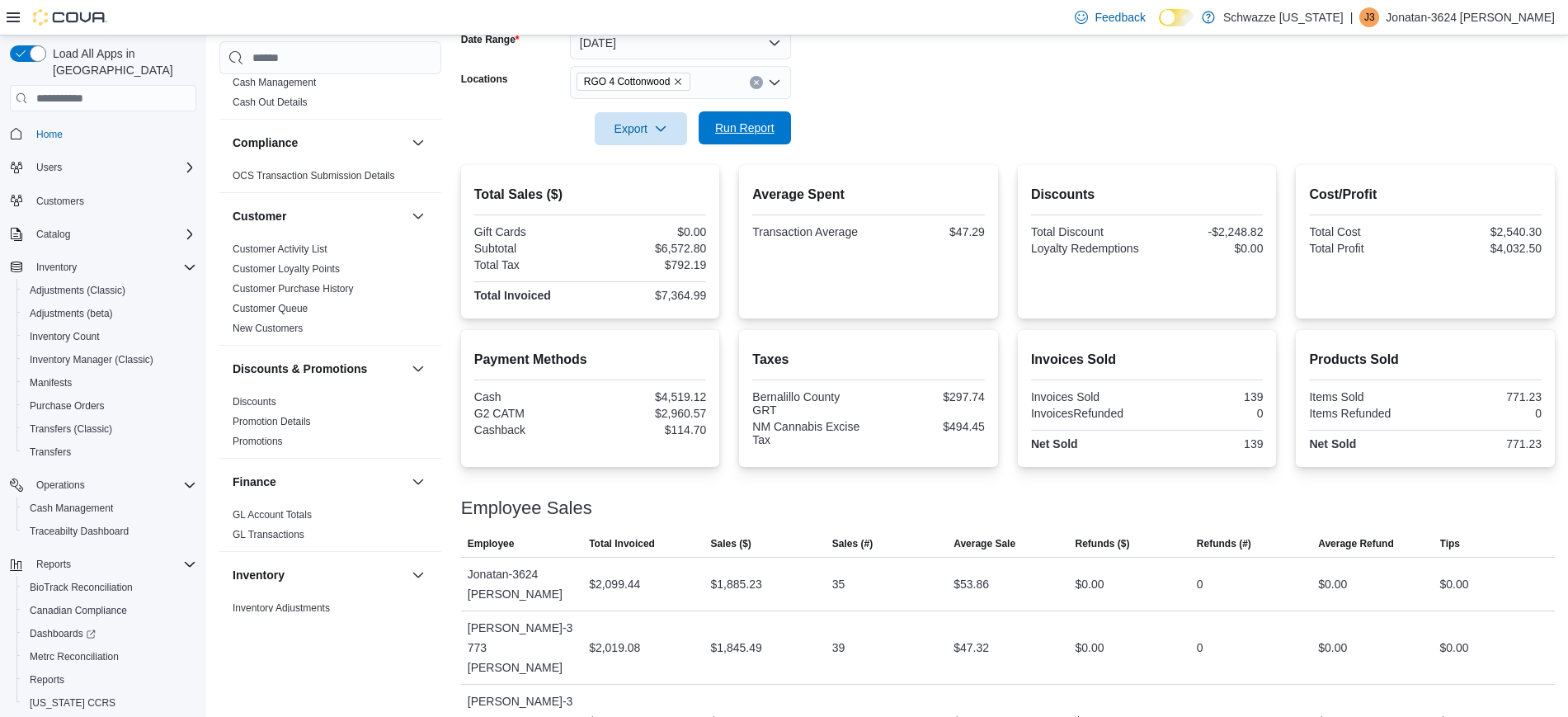
click at [752, 121] on span "Run Report" at bounding box center [745, 128] width 60 height 16
click at [1485, 193] on h2 "Cost/Profit" at bounding box center [1425, 192] width 233 height 20
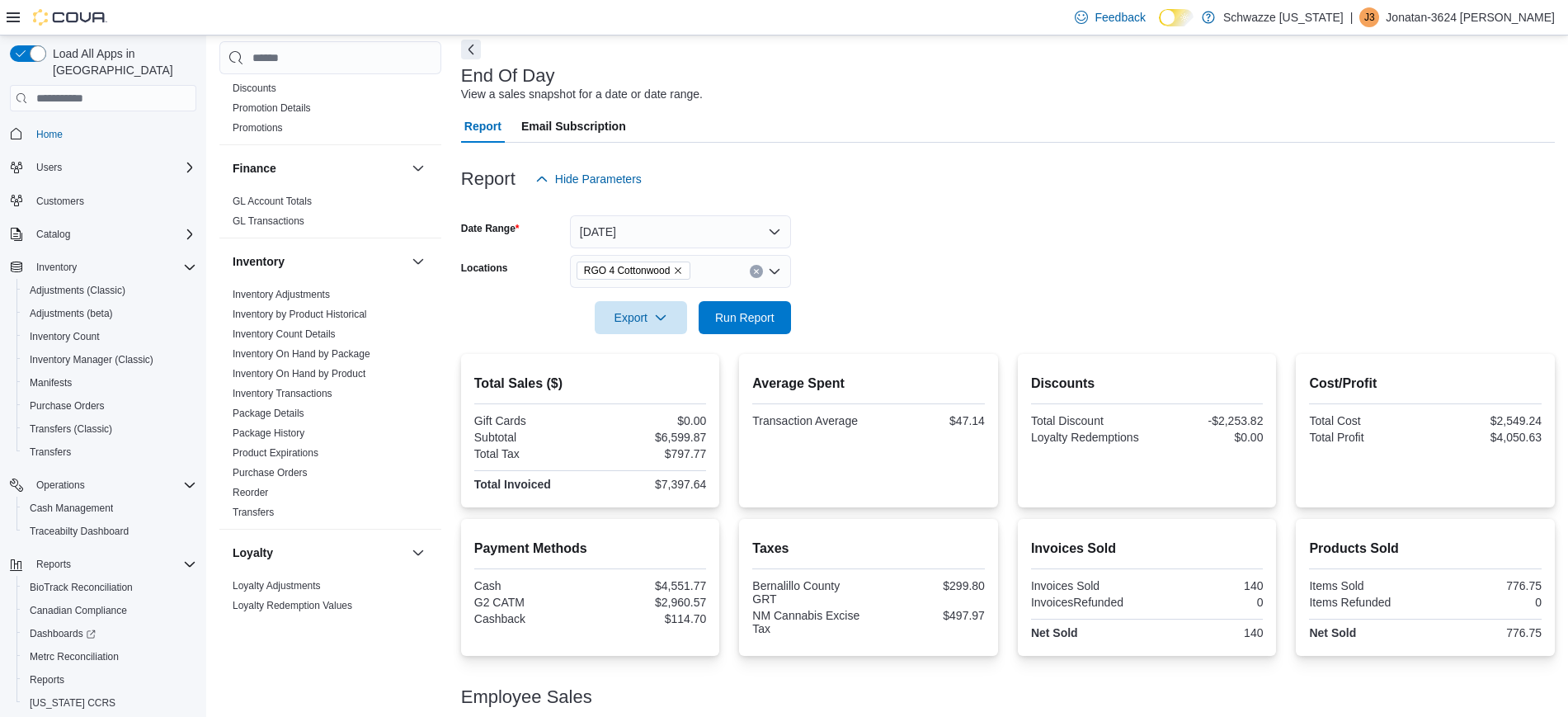
scroll to position [70, 0]
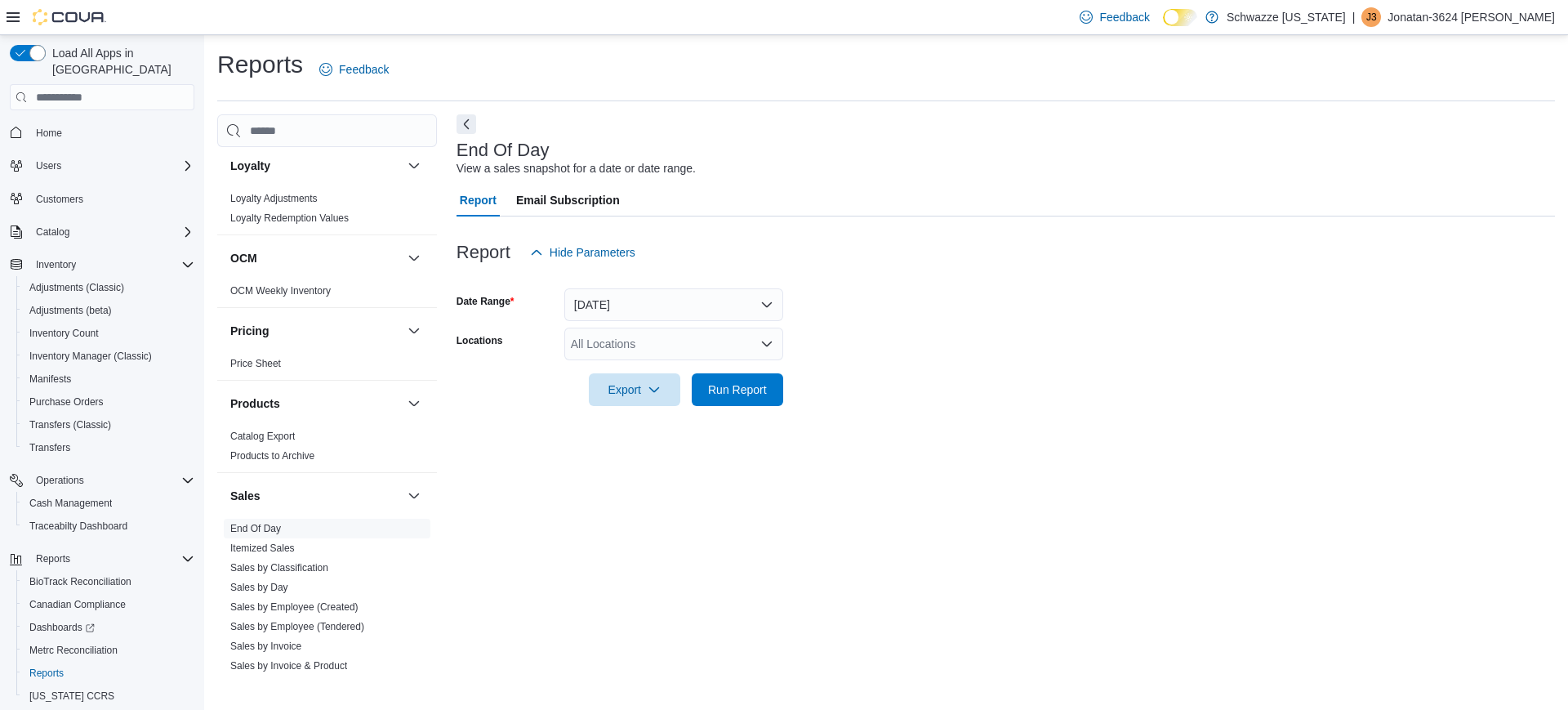
scroll to position [1069, 0]
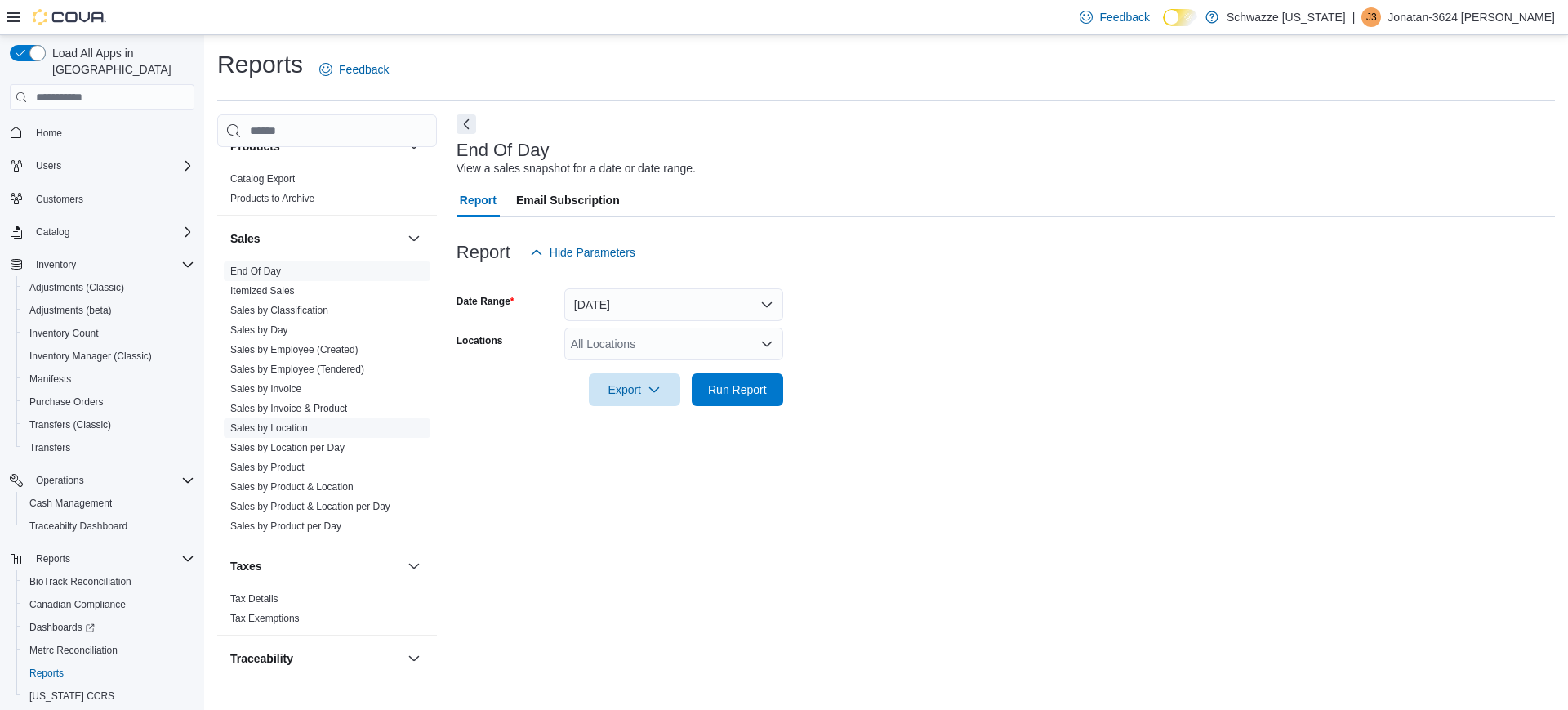
click at [279, 426] on link "Sales by Location" at bounding box center [269, 427] width 78 height 11
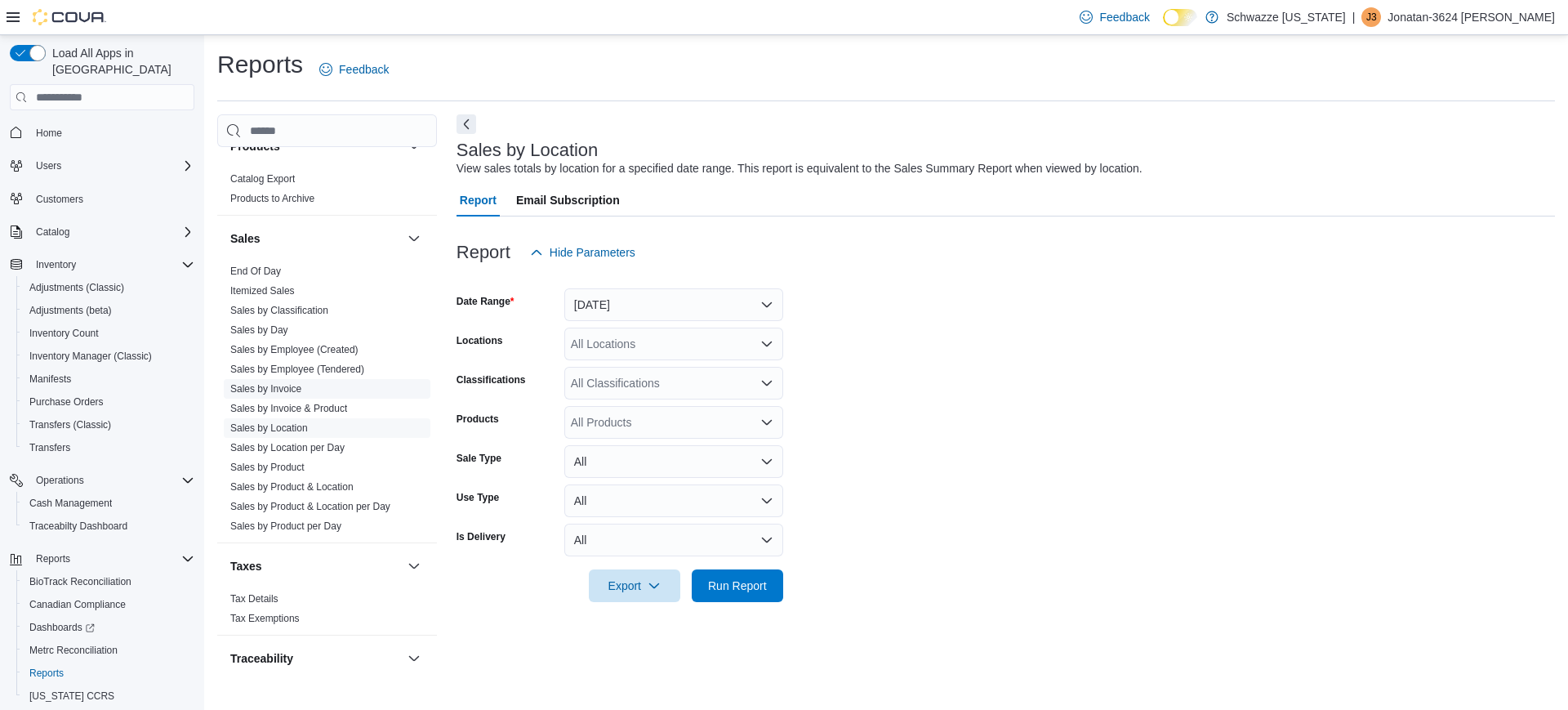
click at [338, 390] on span "Sales by Invoice" at bounding box center [327, 389] width 207 height 19
click at [275, 384] on link "Sales by Invoice" at bounding box center [266, 389] width 71 height 11
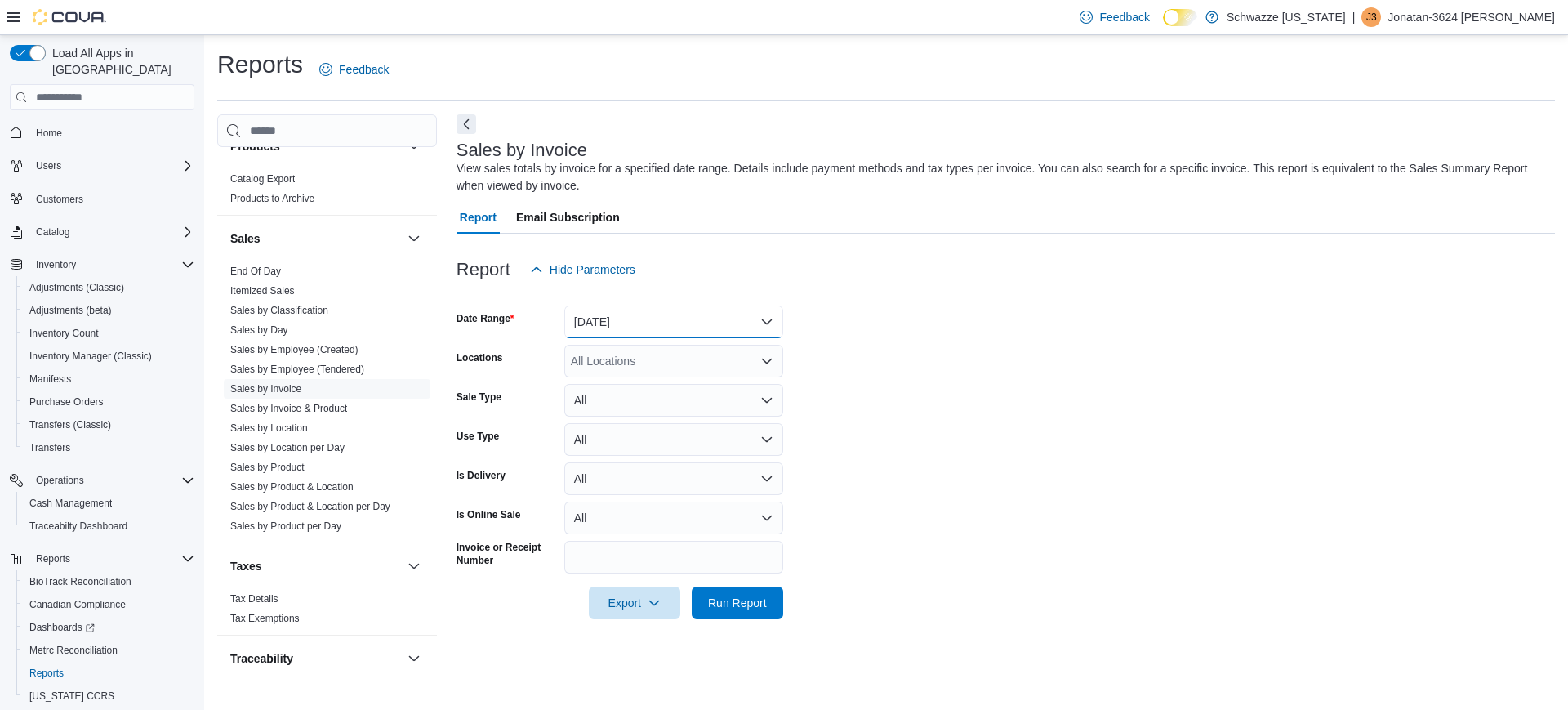
click at [751, 322] on button "Yesterday" at bounding box center [674, 321] width 219 height 33
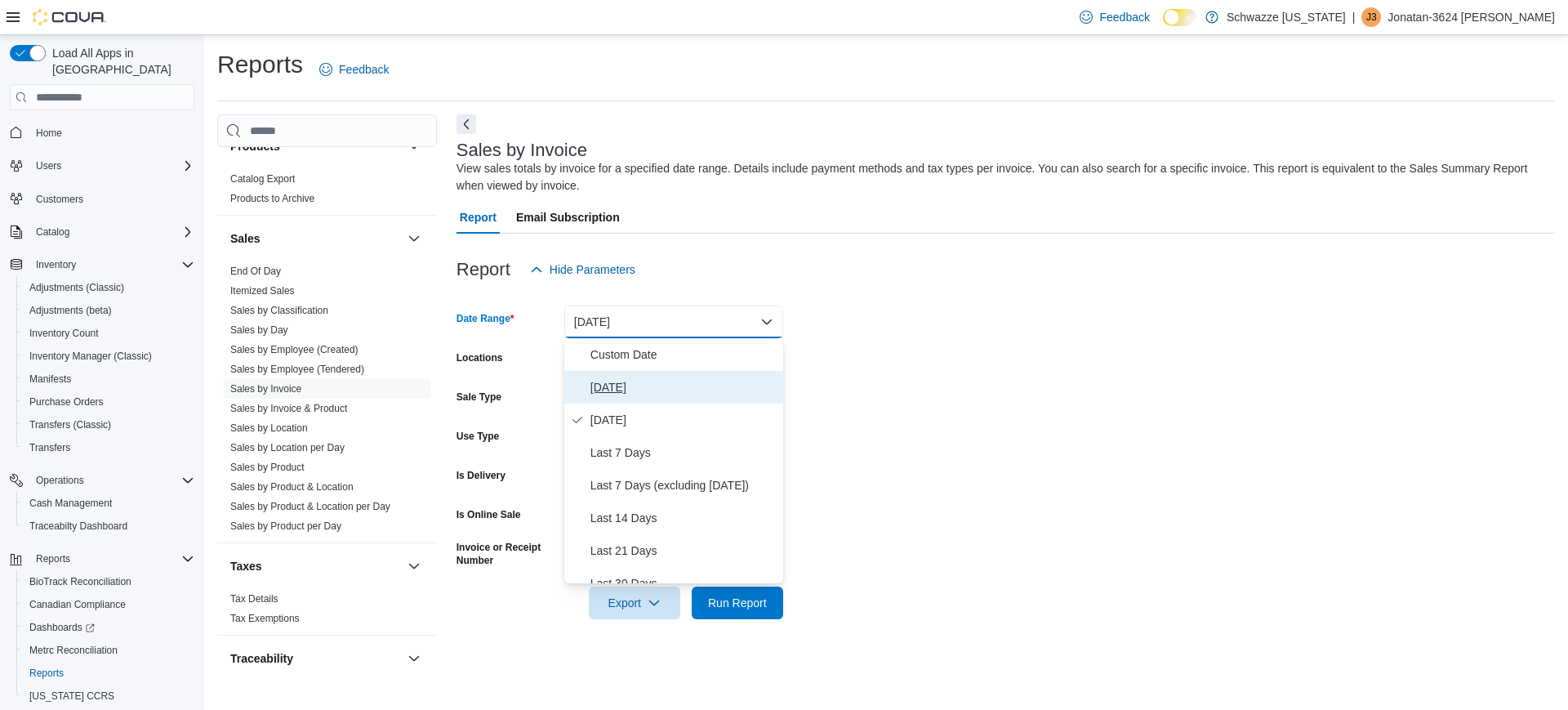
click at [660, 387] on span "Today" at bounding box center [683, 387] width 186 height 19
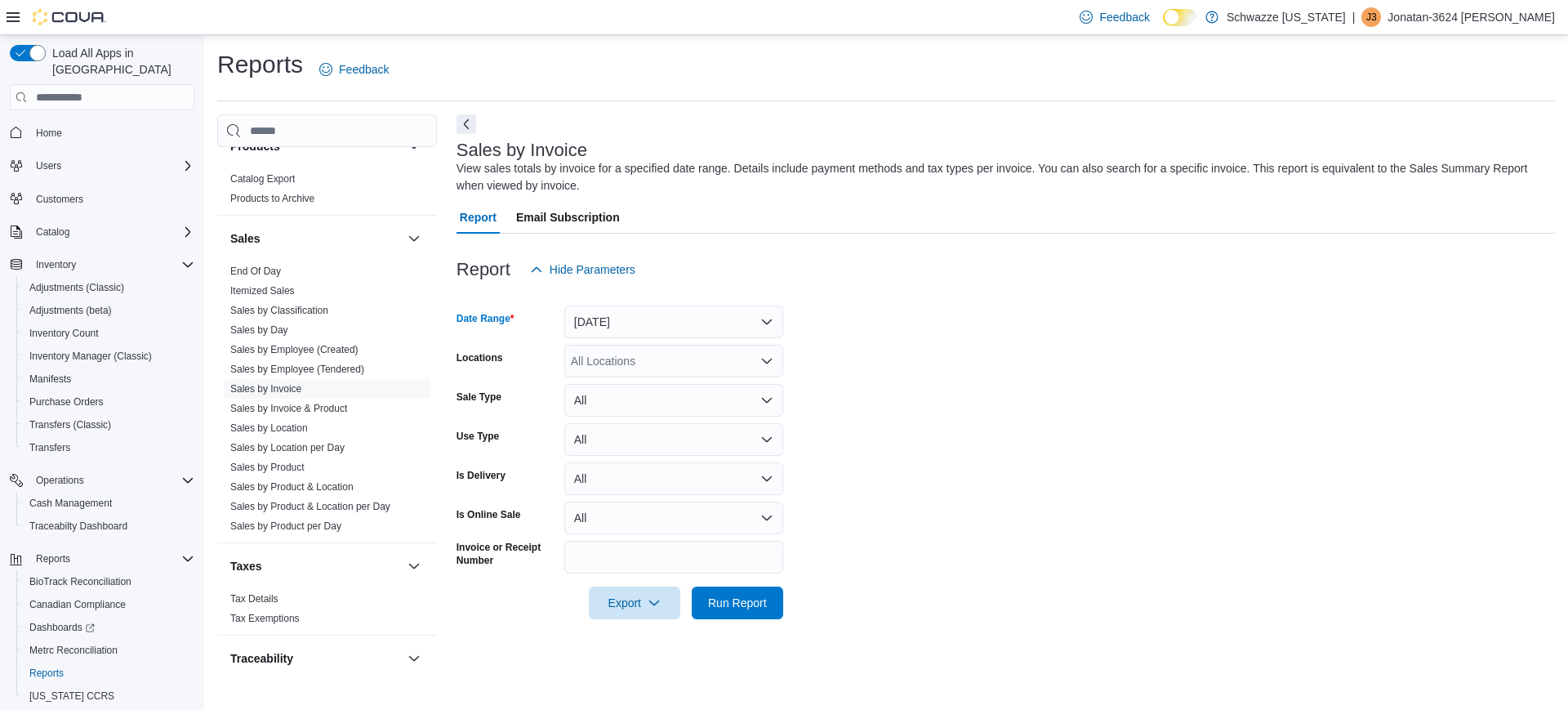
click at [678, 352] on div "All Locations" at bounding box center [674, 360] width 219 height 33
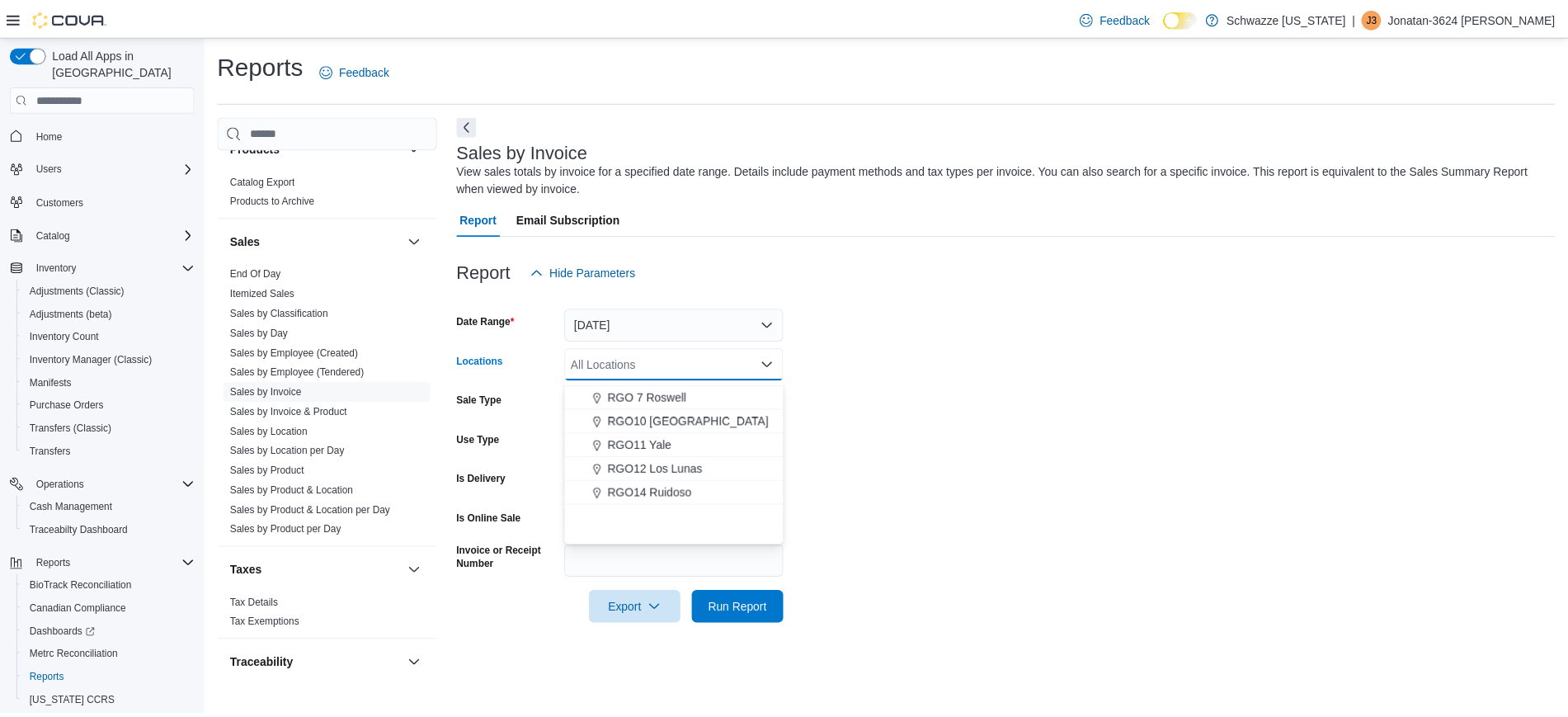
scroll to position [512, 0]
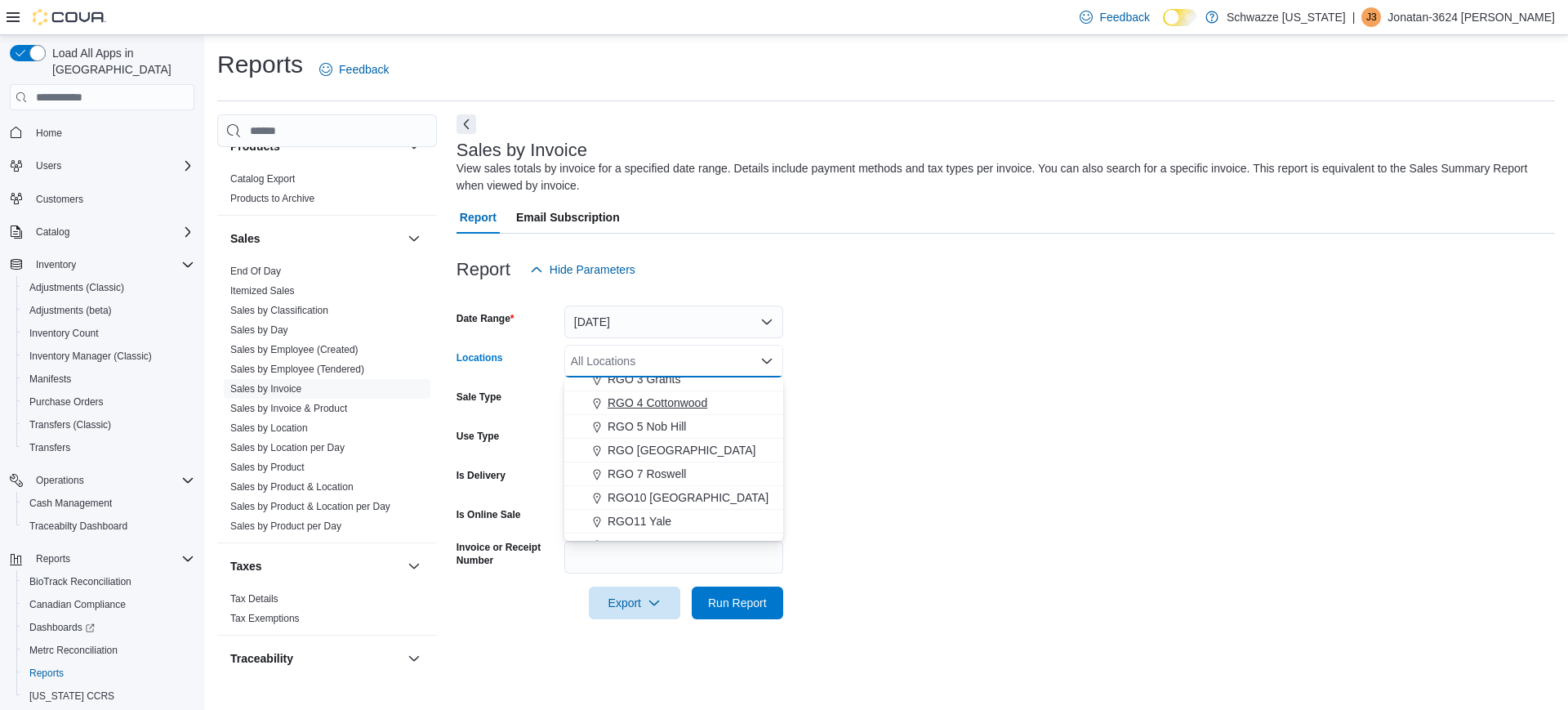
click at [660, 403] on span "RGO 4 Cottonwood" at bounding box center [657, 403] width 100 height 16
click at [969, 533] on form "Date Range Today Locations RGO 4 Cottonwood Combo box. Selected. RGO 4 Cottonwo…" at bounding box center [1006, 452] width 1098 height 333
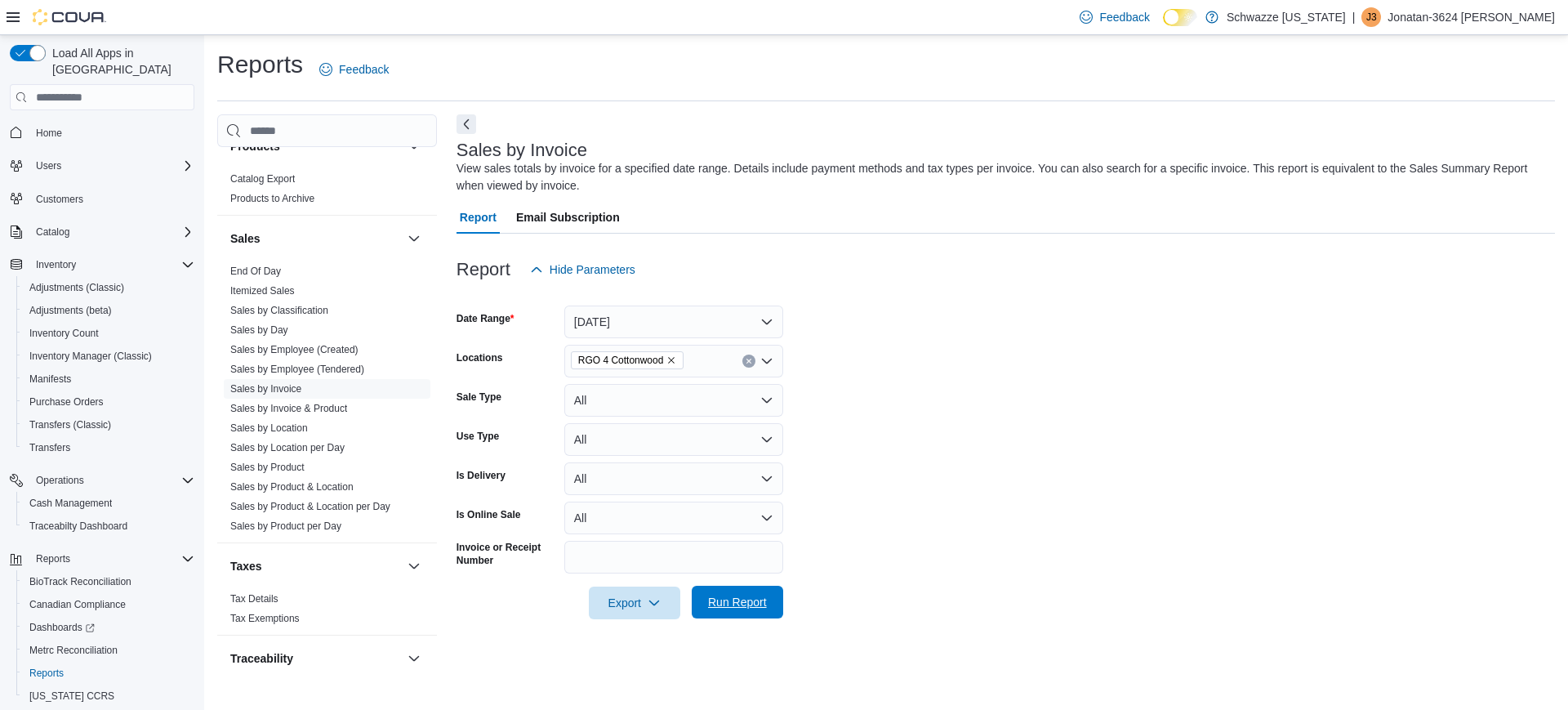
click at [722, 599] on span "Run Report" at bounding box center [737, 601] width 59 height 16
